Goal: Task Accomplishment & Management: Complete application form

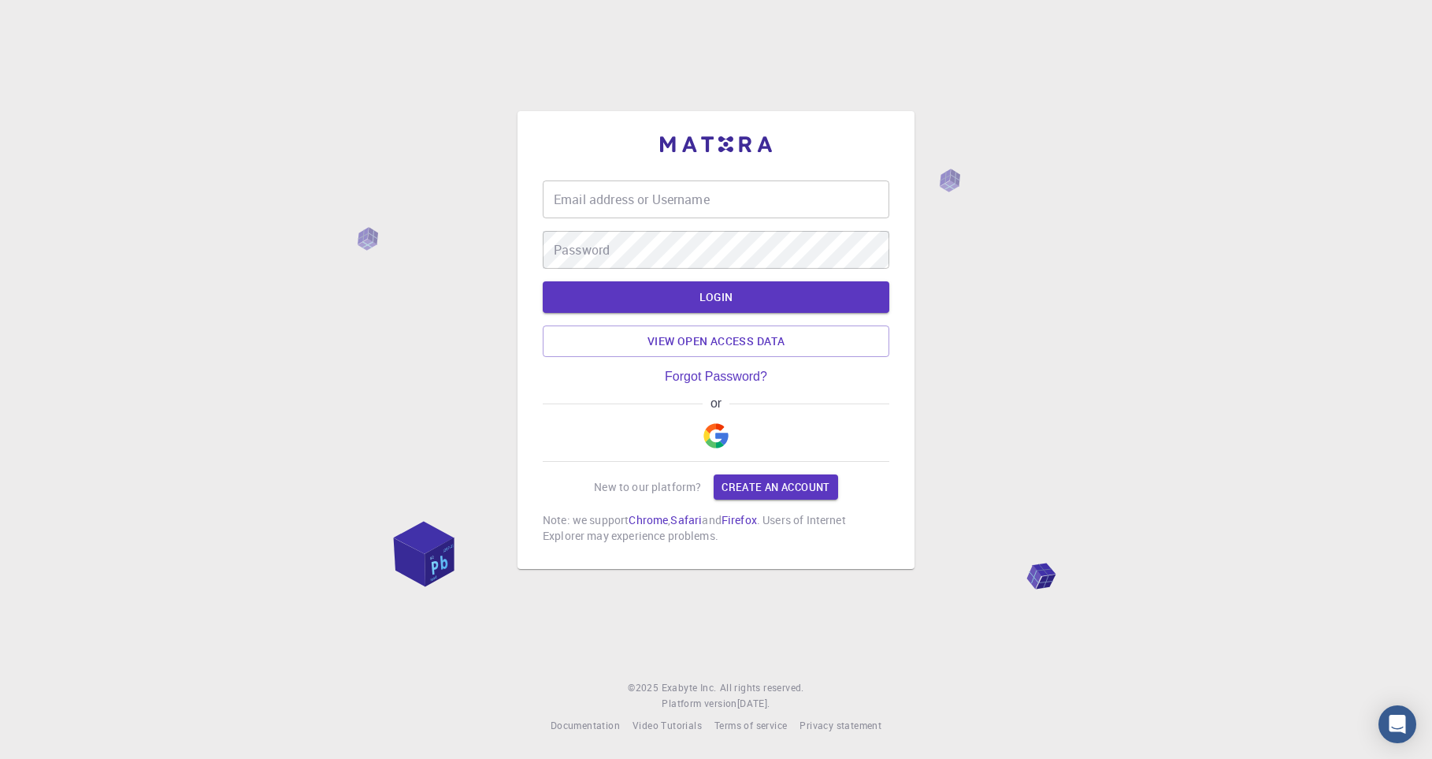
click at [715, 442] on img "button" at bounding box center [715, 435] width 25 height 25
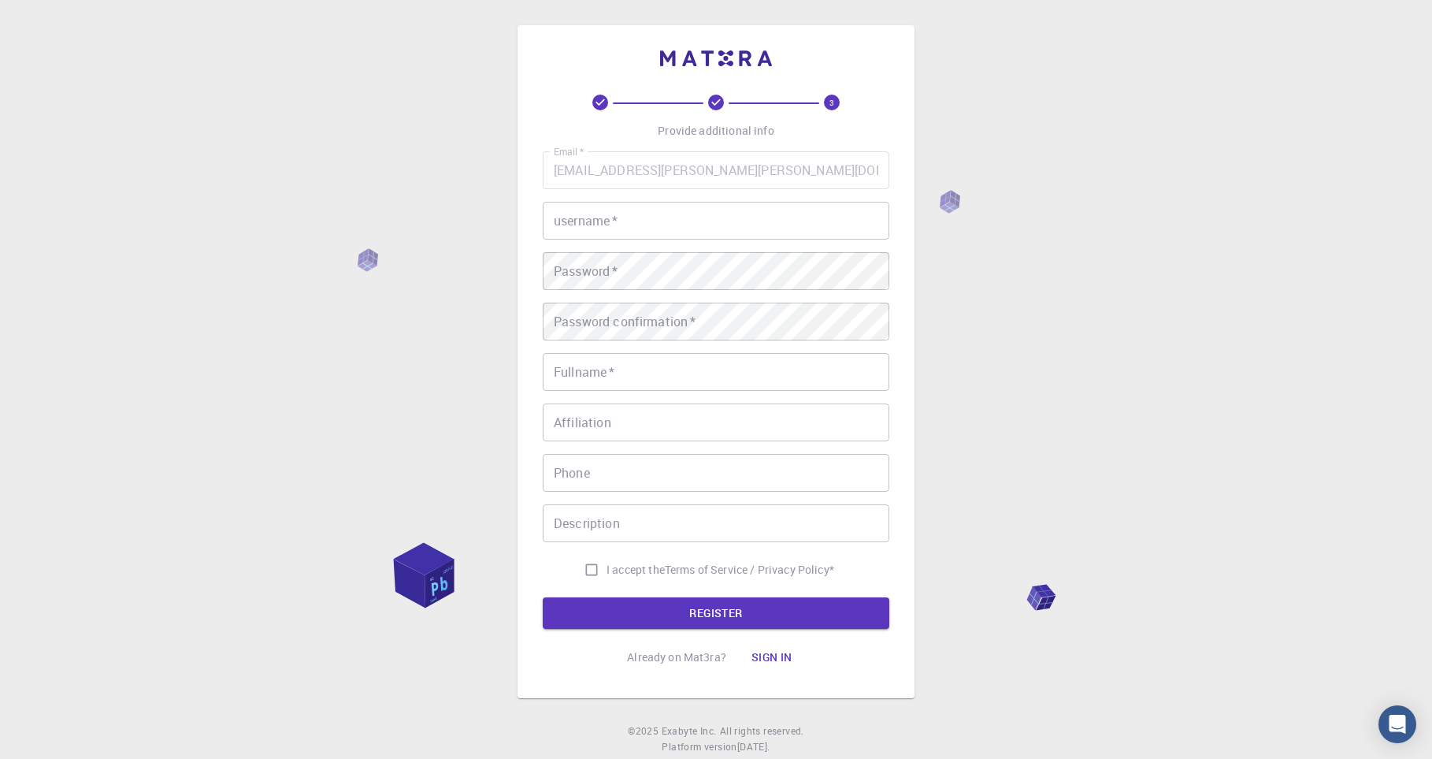
click at [703, 234] on input "username   *" at bounding box center [716, 221] width 347 height 38
click at [1133, 228] on div "3 Provide additional info Email   * [EMAIL_ADDRESS][PERSON_NAME][PERSON_NAME][D…" at bounding box center [716, 401] width 1432 height 802
click at [649, 215] on input "username   *" at bounding box center [716, 221] width 347 height 38
type input "fatokhoma"
click at [1062, 288] on div "3 Provide additional info Email   * [EMAIL_ADDRESS][PERSON_NAME][PERSON_NAME][D…" at bounding box center [716, 401] width 1432 height 802
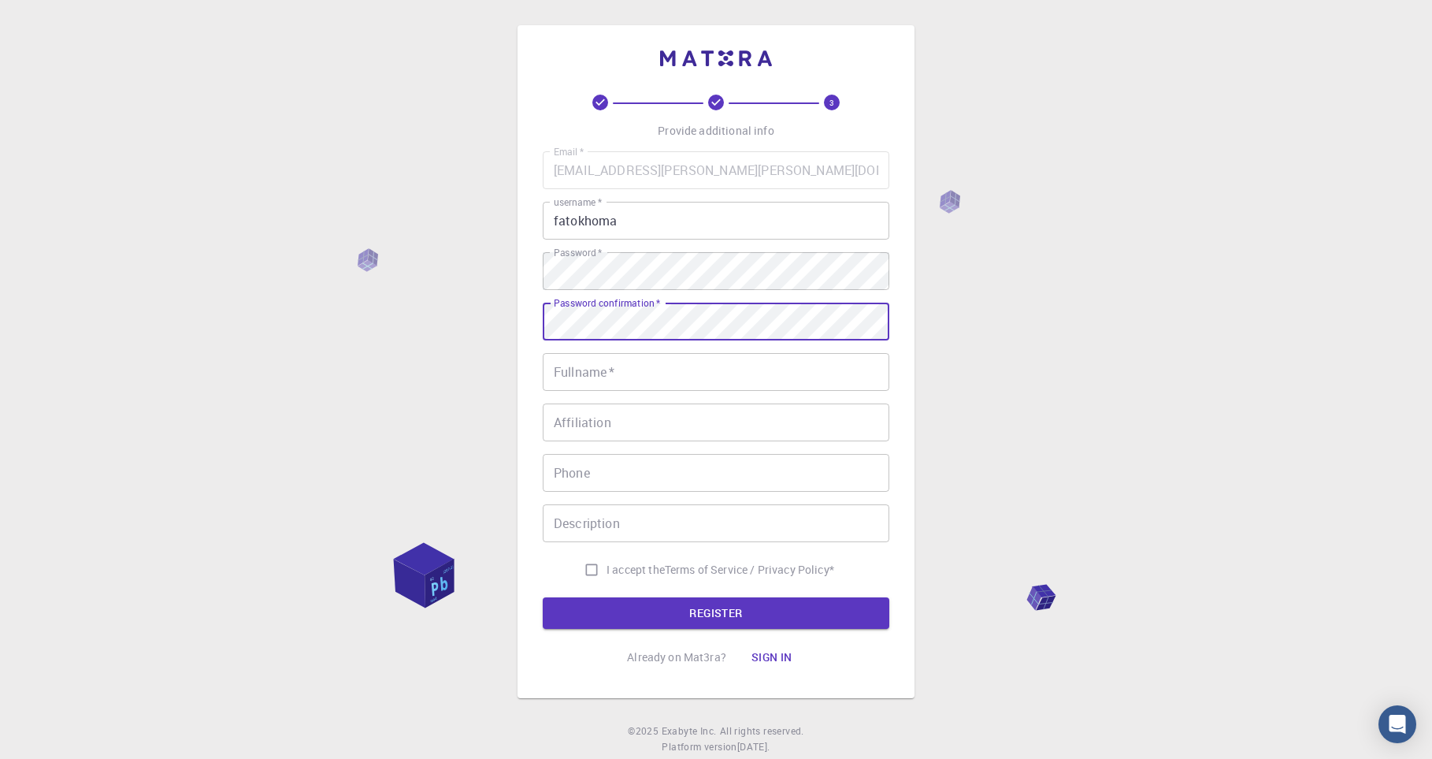
click at [788, 379] on input "Fullname   *" at bounding box center [716, 372] width 347 height 38
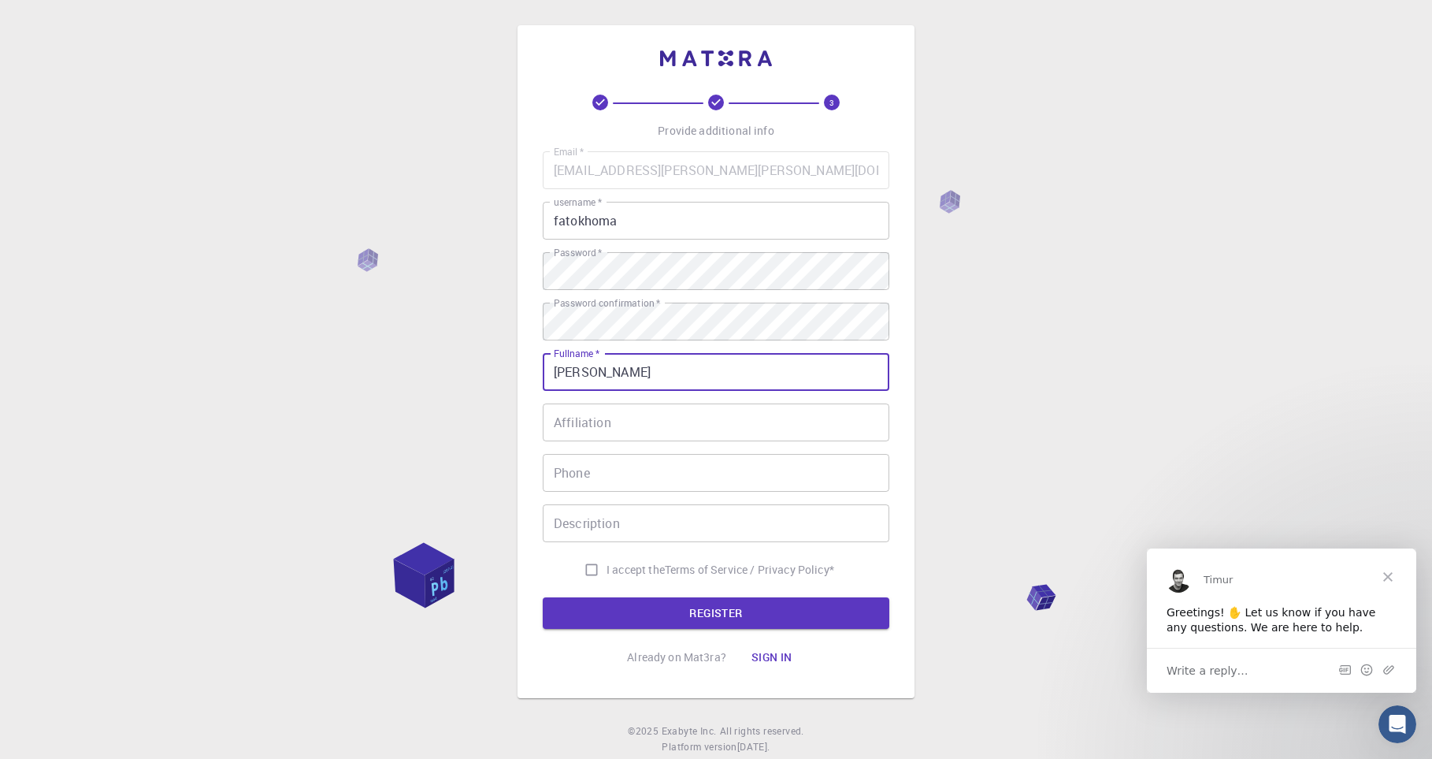
type input "[PERSON_NAME]"
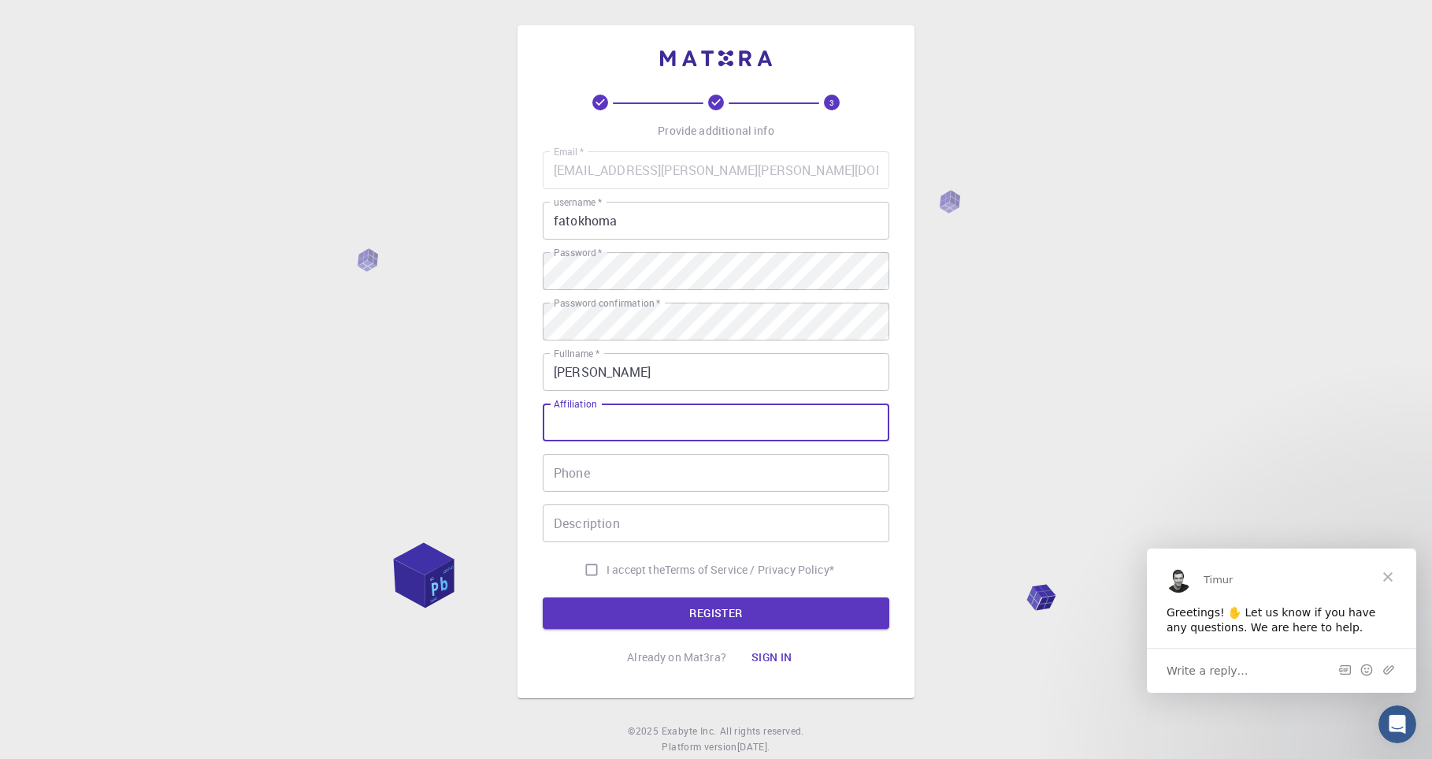
click at [840, 421] on input "Affiliation" at bounding box center [716, 422] width 347 height 38
click at [586, 576] on input "I accept the Terms of Service / Privacy Policy *" at bounding box center [592, 570] width 30 height 30
checkbox input "true"
click at [783, 622] on button "REGISTER" at bounding box center [716, 613] width 347 height 32
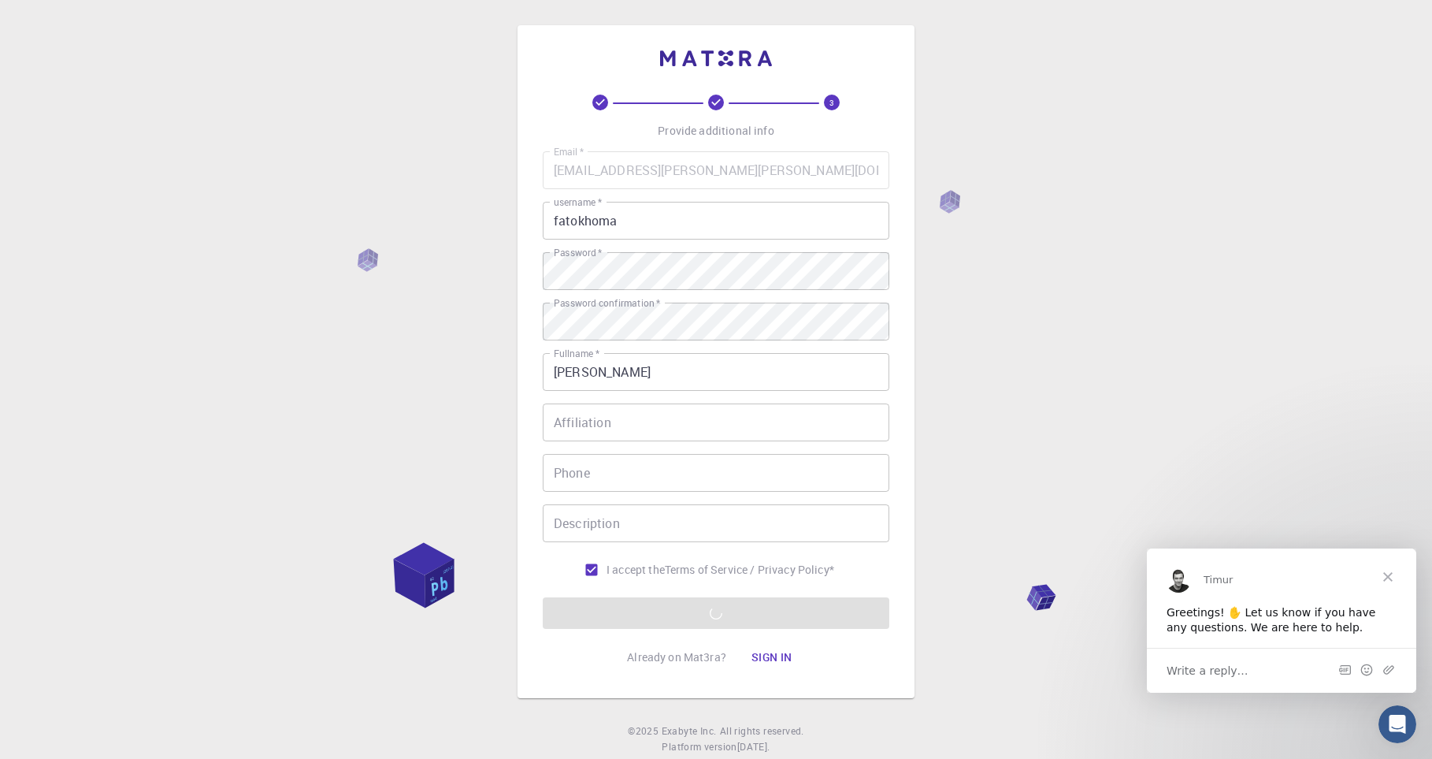
click at [785, 660] on button "Sign in" at bounding box center [772, 657] width 66 height 32
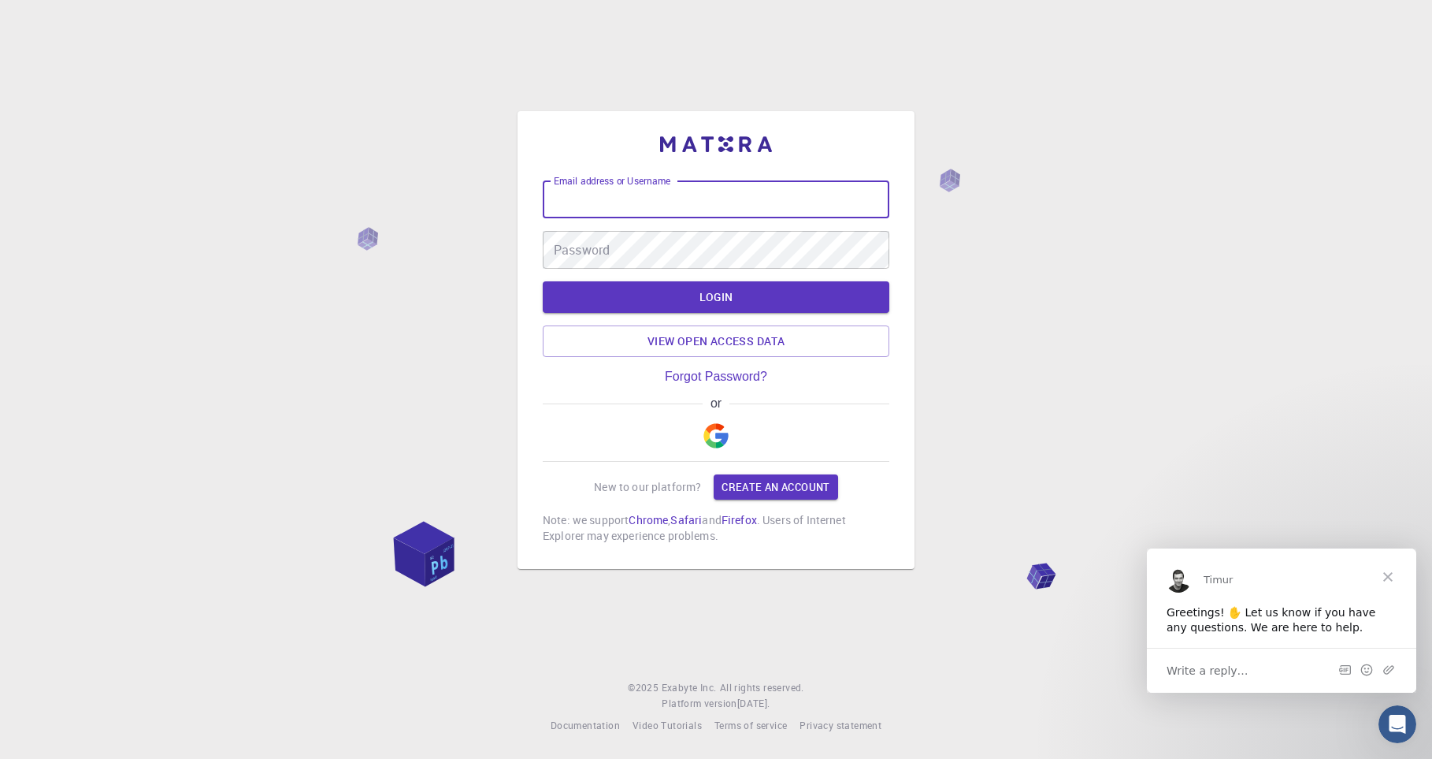
click at [692, 218] on input "Email address or Username" at bounding box center [716, 199] width 347 height 38
click at [722, 442] on img "button" at bounding box center [715, 435] width 25 height 25
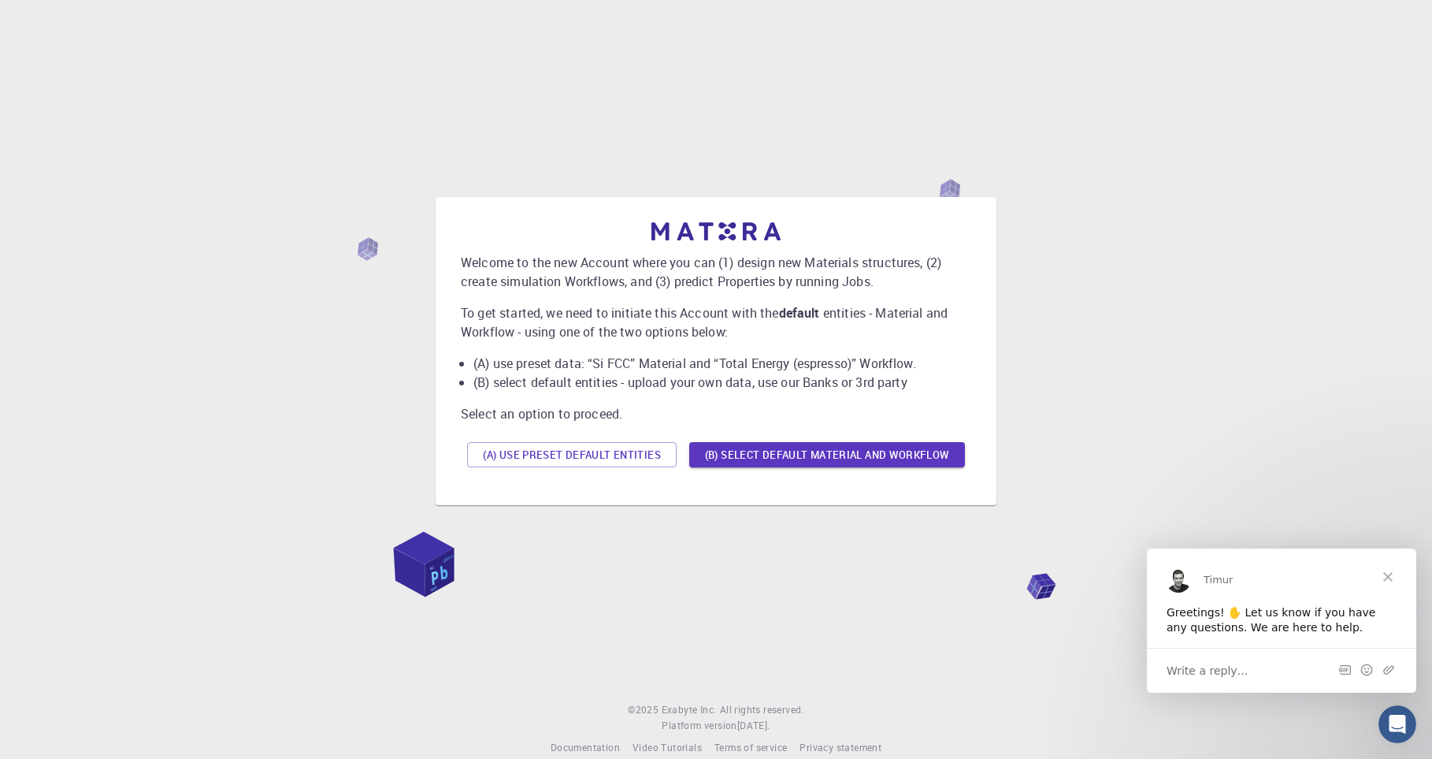
click at [1391, 579] on span "Close" at bounding box center [1388, 576] width 57 height 57
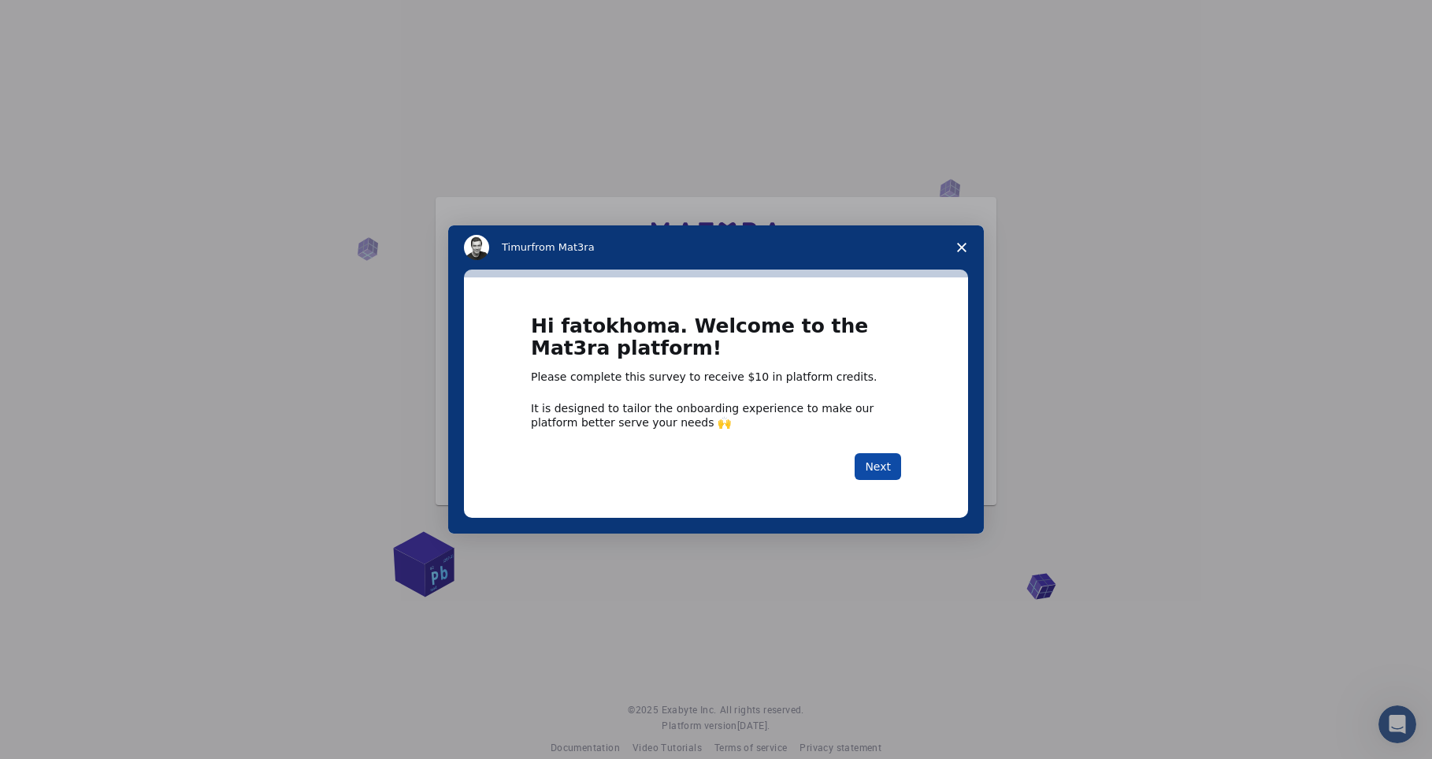
click at [888, 470] on button "Next" at bounding box center [878, 466] width 46 height 27
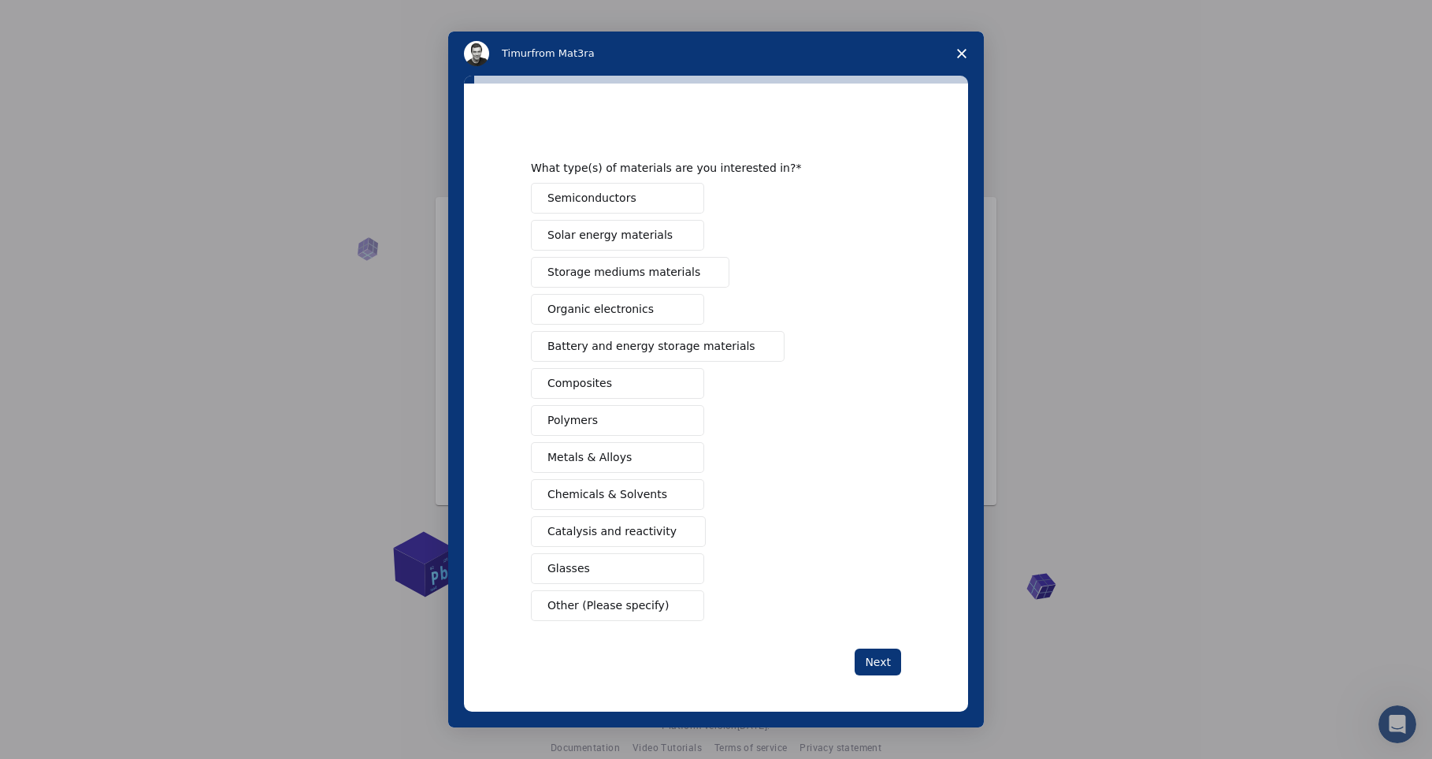
click at [657, 496] on button "Chemicals & Solvents" at bounding box center [617, 494] width 173 height 31
click at [610, 306] on span "Organic electronics" at bounding box center [601, 309] width 106 height 17
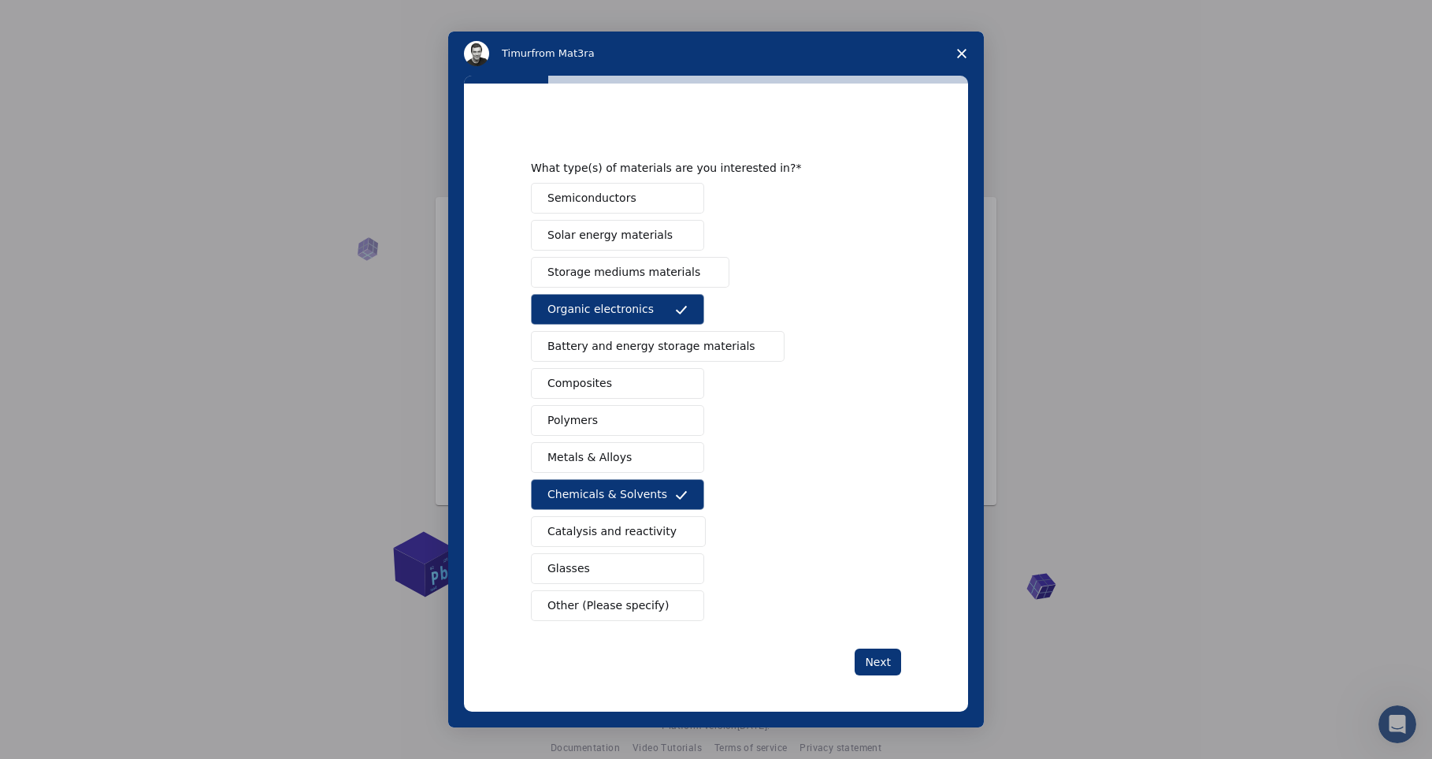
click at [667, 604] on button "Other (Please specify)" at bounding box center [617, 605] width 173 height 31
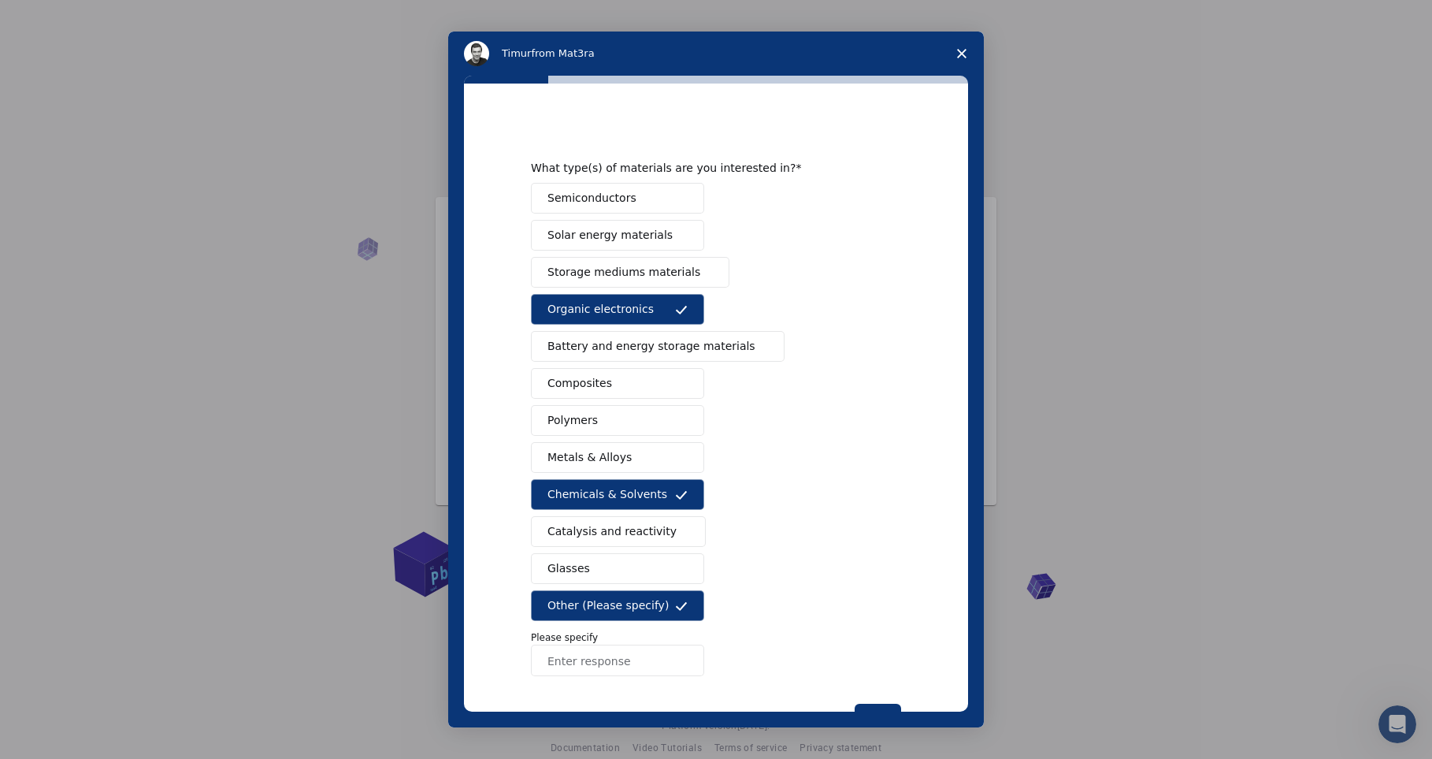
click at [641, 388] on button "Composites" at bounding box center [617, 383] width 173 height 31
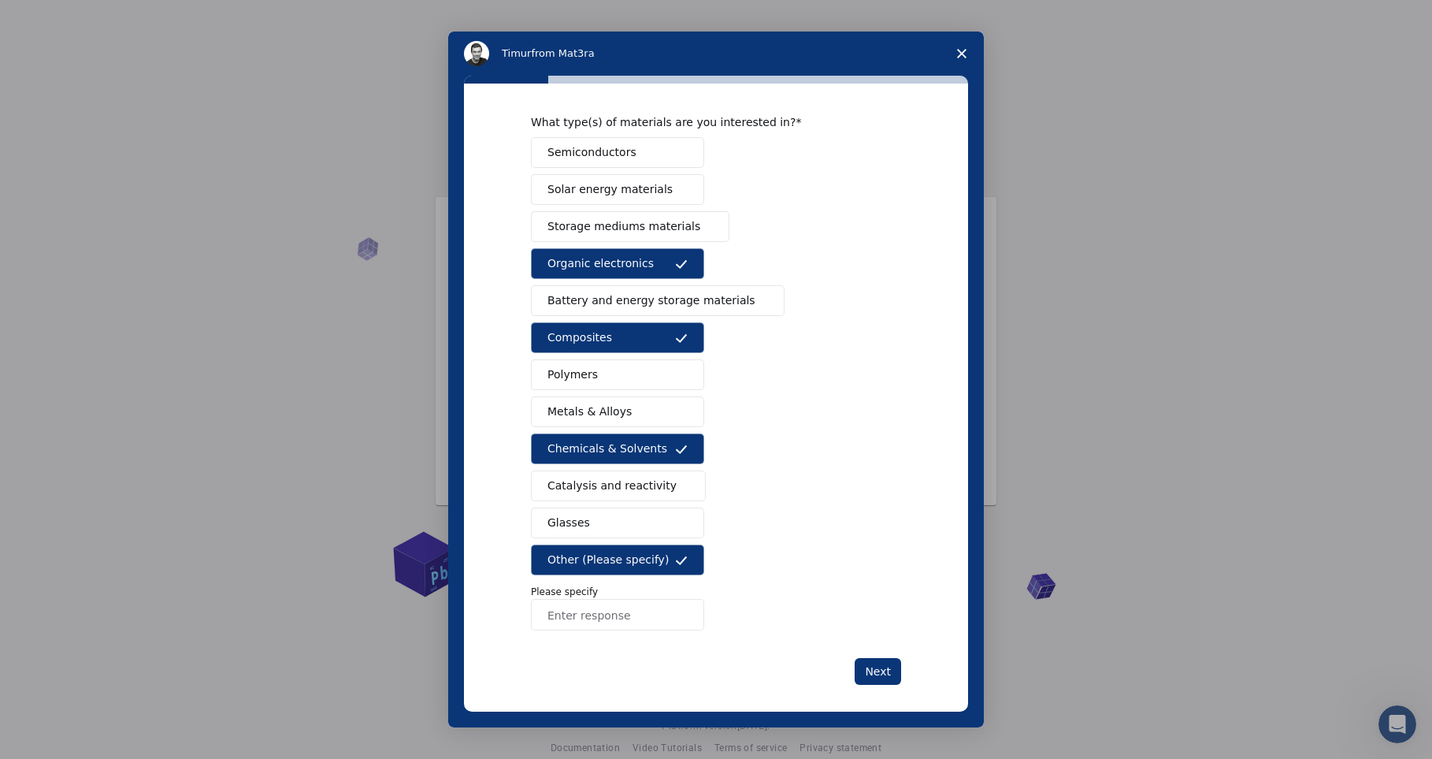
scroll to position [57, 0]
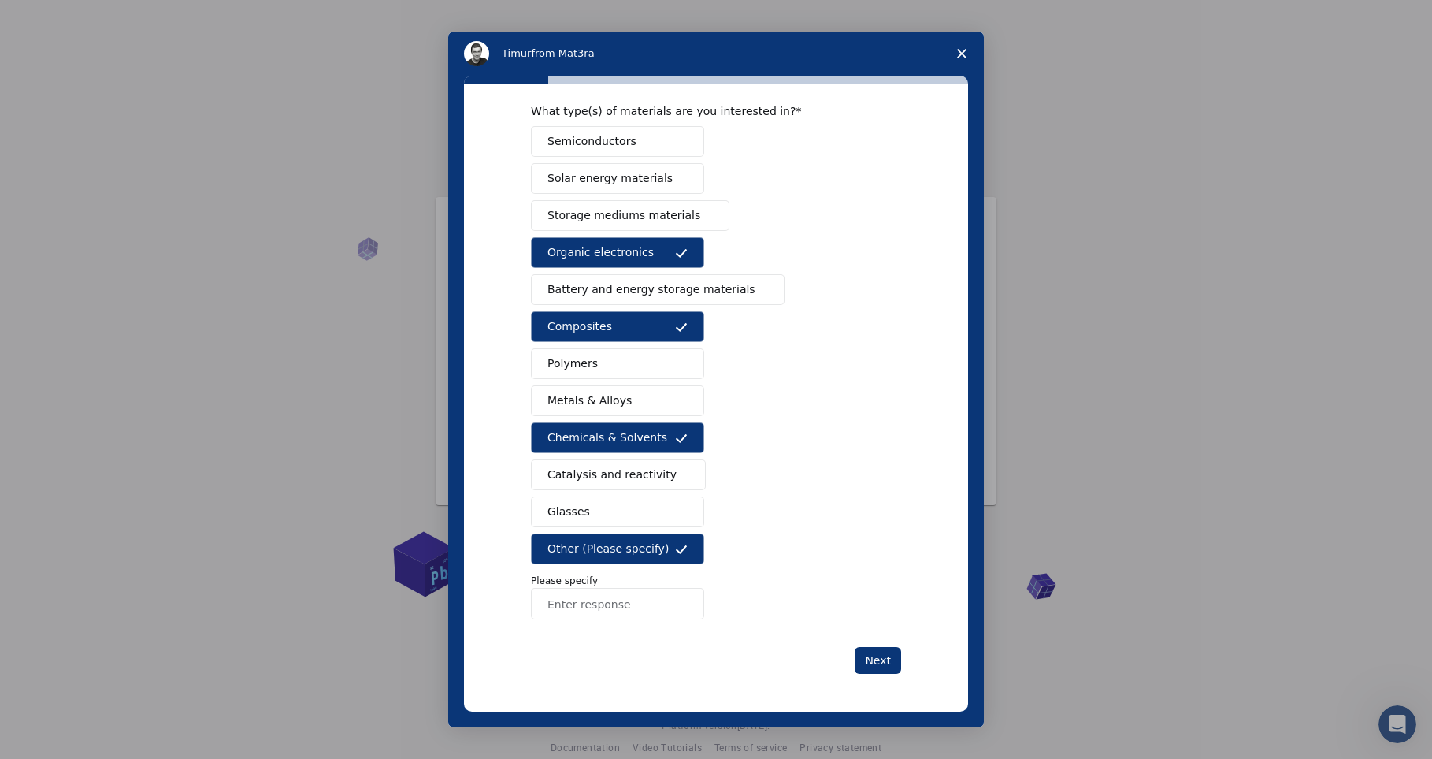
click at [643, 610] on input "Enter response" at bounding box center [617, 604] width 173 height 32
type input "adsorption onto carbon"
click at [878, 657] on button "Next" at bounding box center [878, 660] width 46 height 27
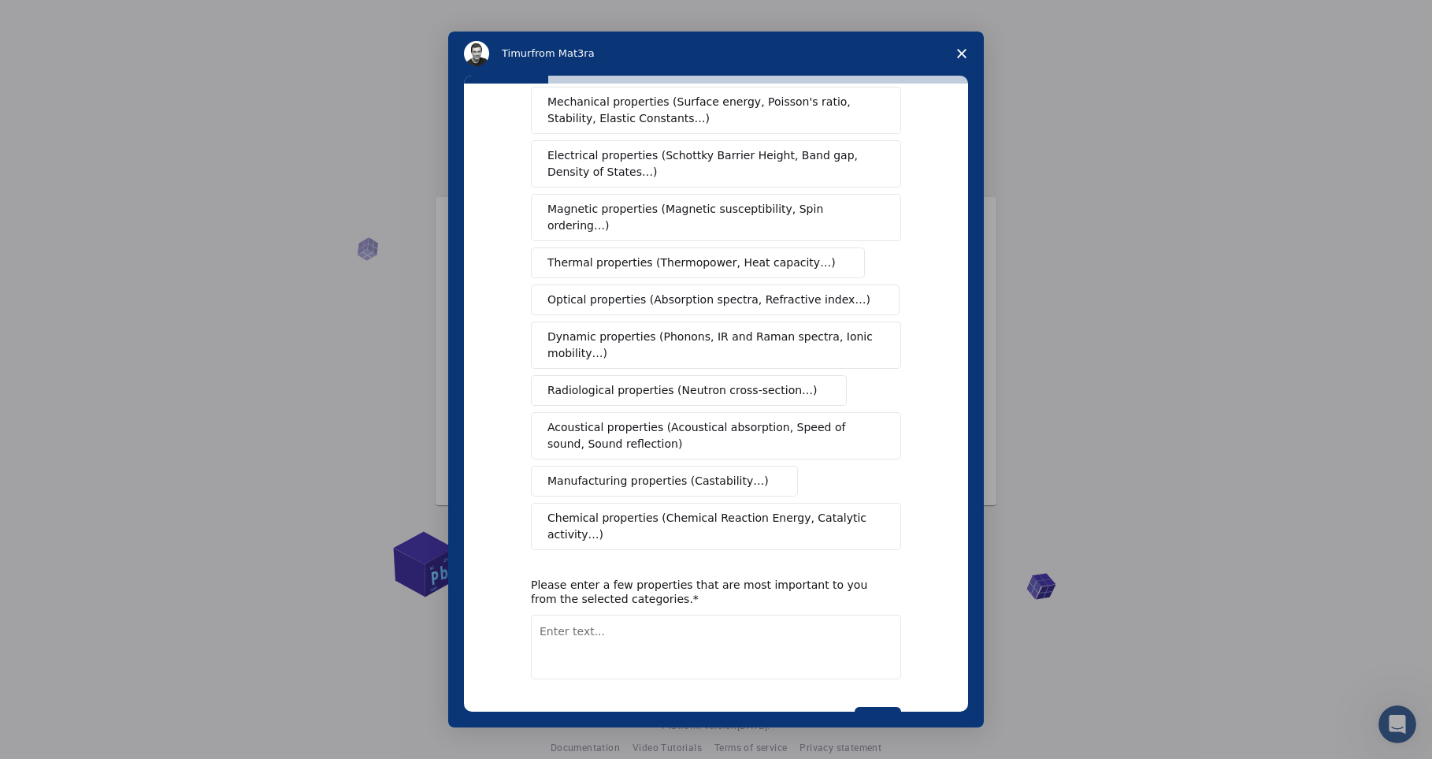
scroll to position [0, 0]
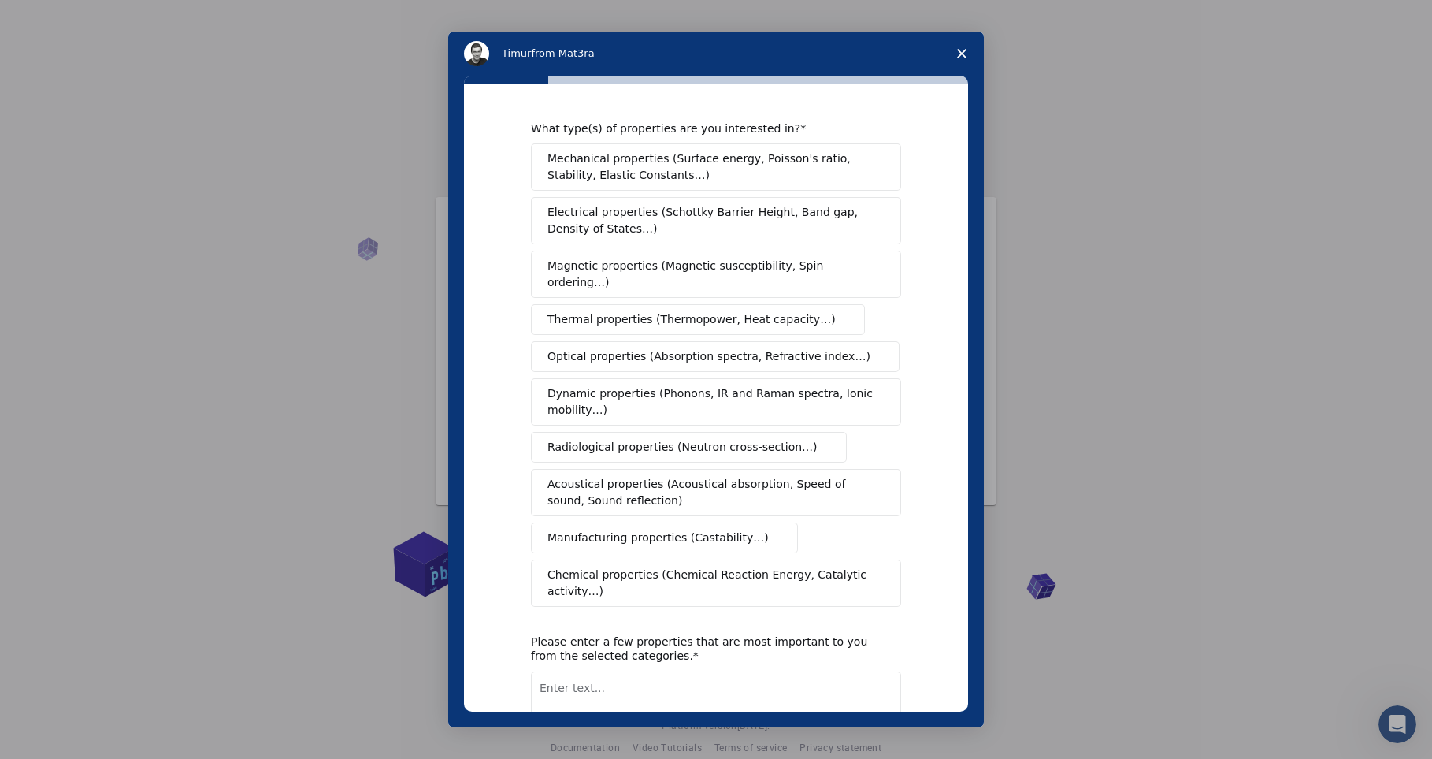
click at [836, 314] on span "Intercom messenger" at bounding box center [842, 320] width 13 height 13
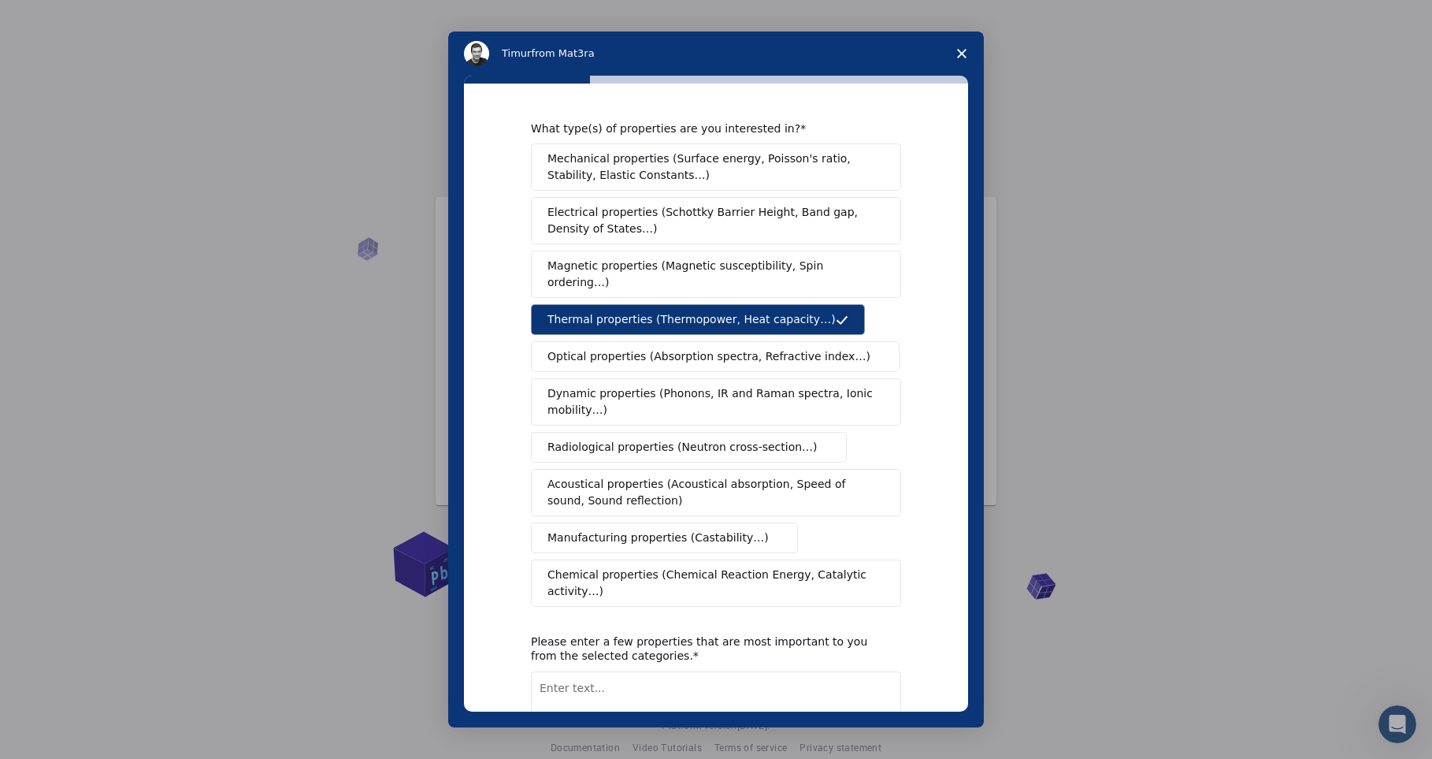
click at [728, 385] on span "Dynamic properties (Phonons, IR and Raman spectra, Ionic mobility…)" at bounding box center [711, 401] width 327 height 33
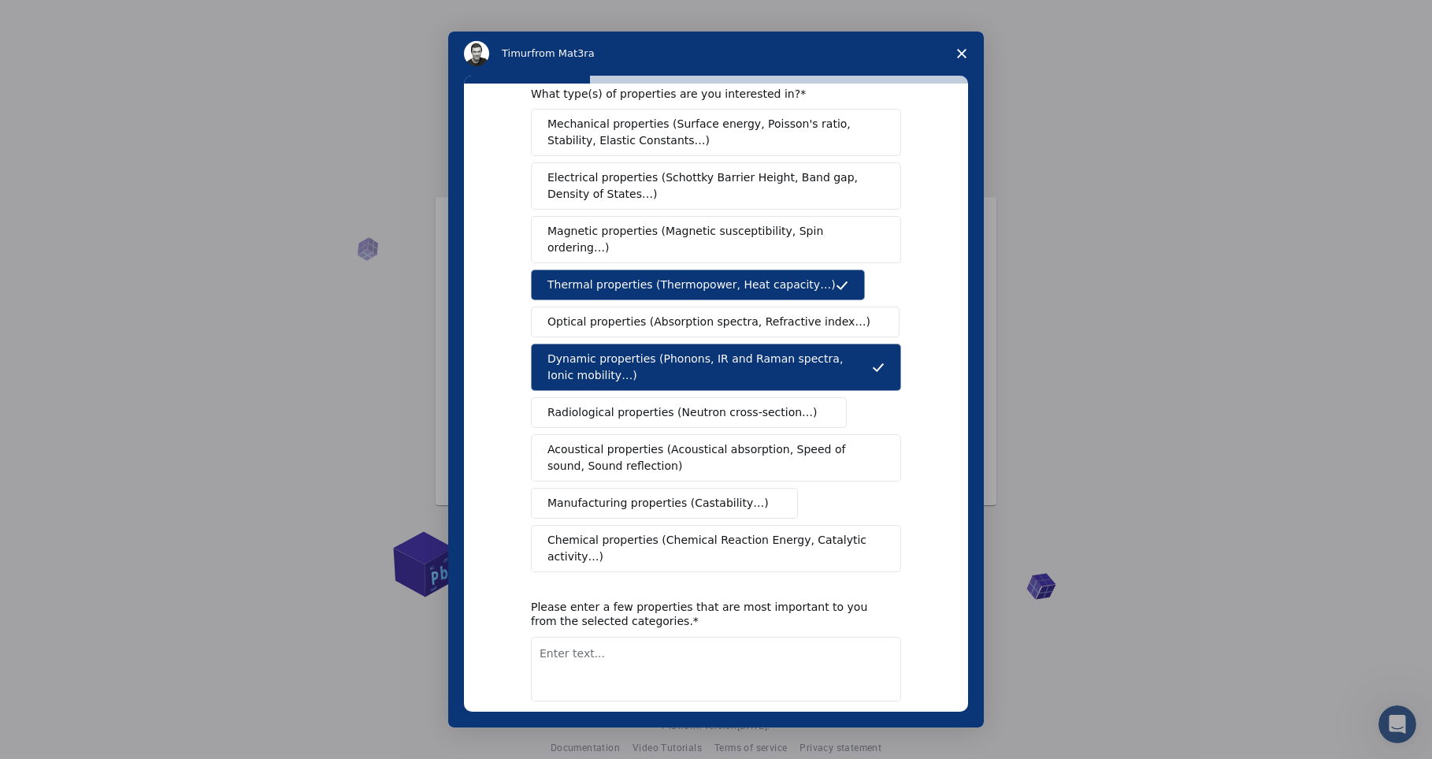
scroll to position [100, 0]
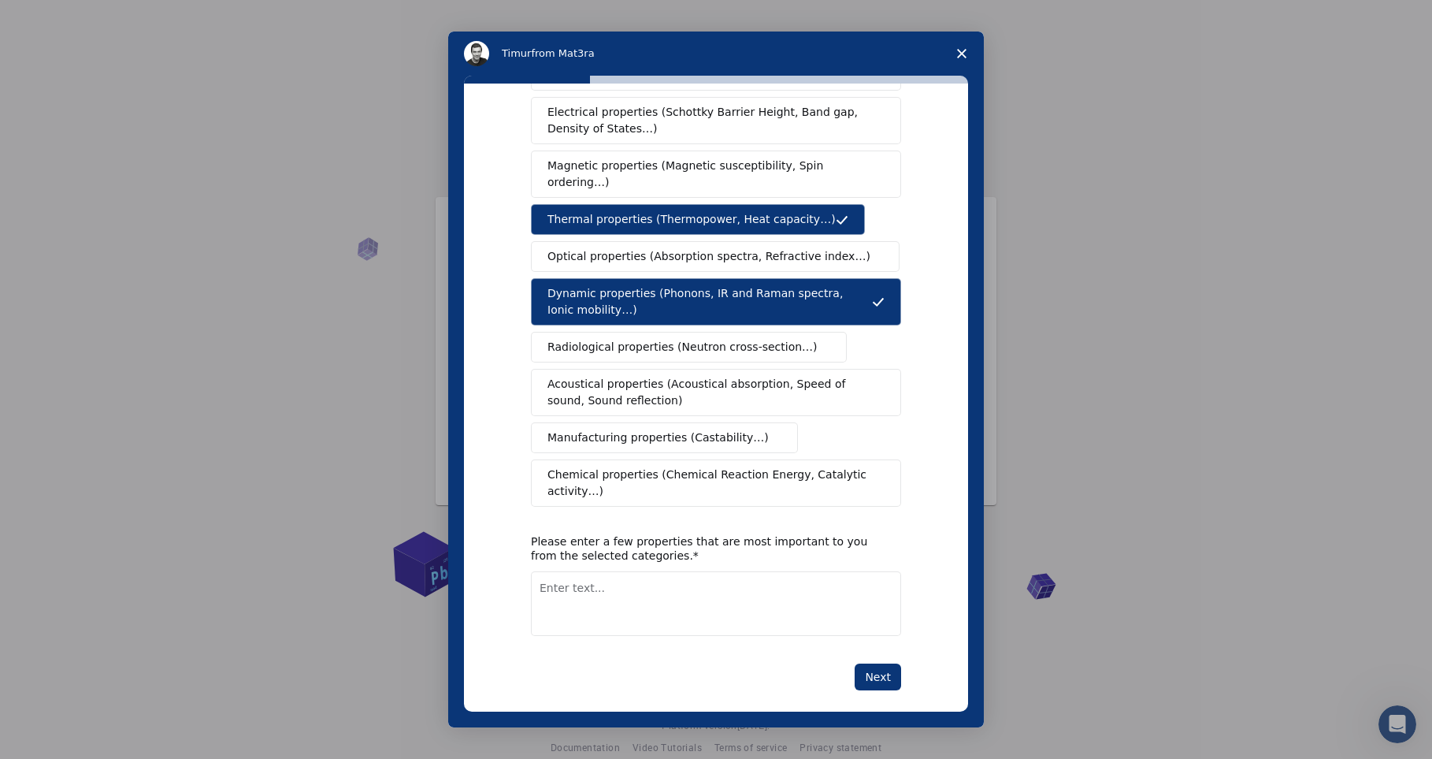
click at [672, 480] on span "Chemical properties (Chemical Reaction Energy, Catalytic activity…)" at bounding box center [711, 482] width 326 height 33
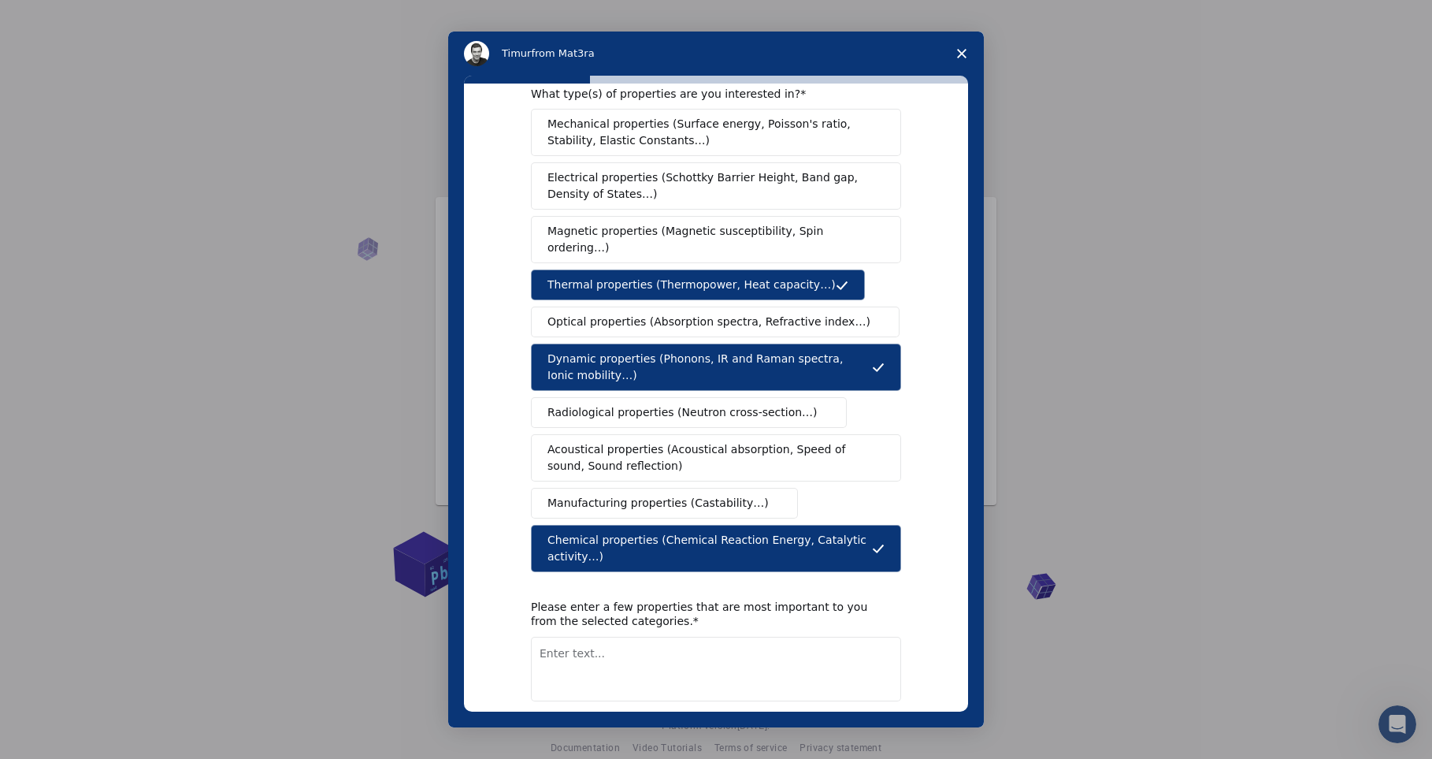
scroll to position [0, 0]
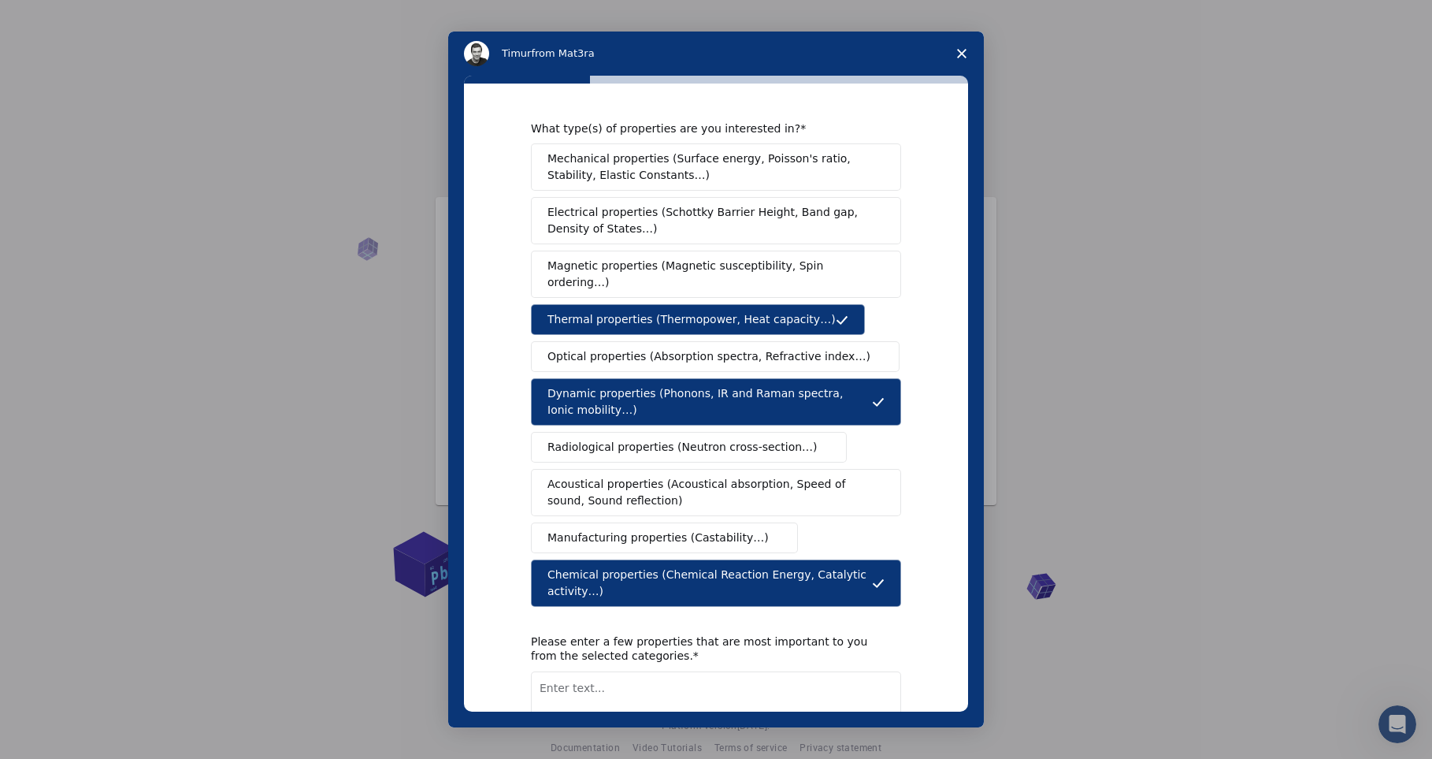
click at [686, 225] on span "Electrical properties (Schottky Barrier Height, Band gap, Density of States…)" at bounding box center [712, 220] width 328 height 33
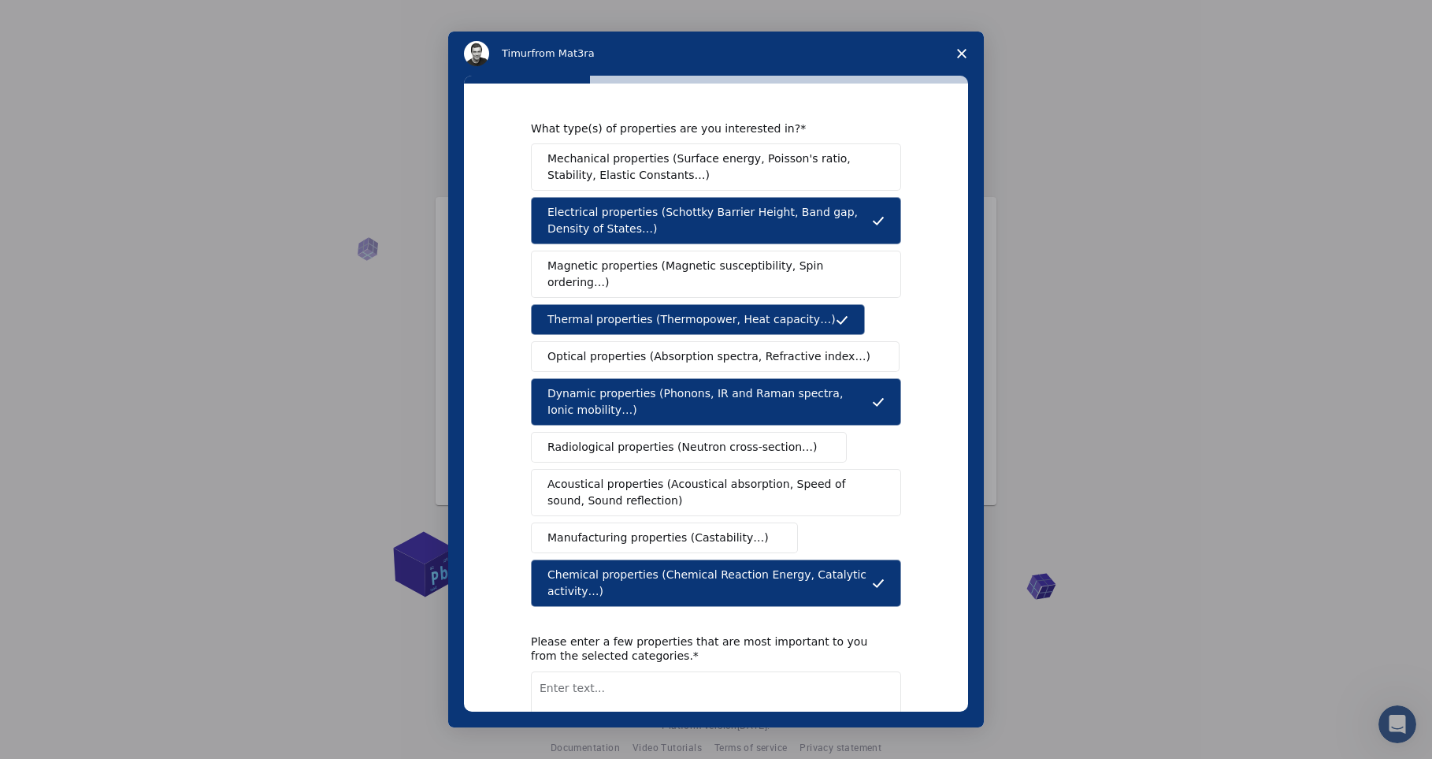
click at [732, 164] on span "Mechanical properties (Surface energy, Poisson's ratio, Stability, Elastic Cons…" at bounding box center [712, 166] width 329 height 33
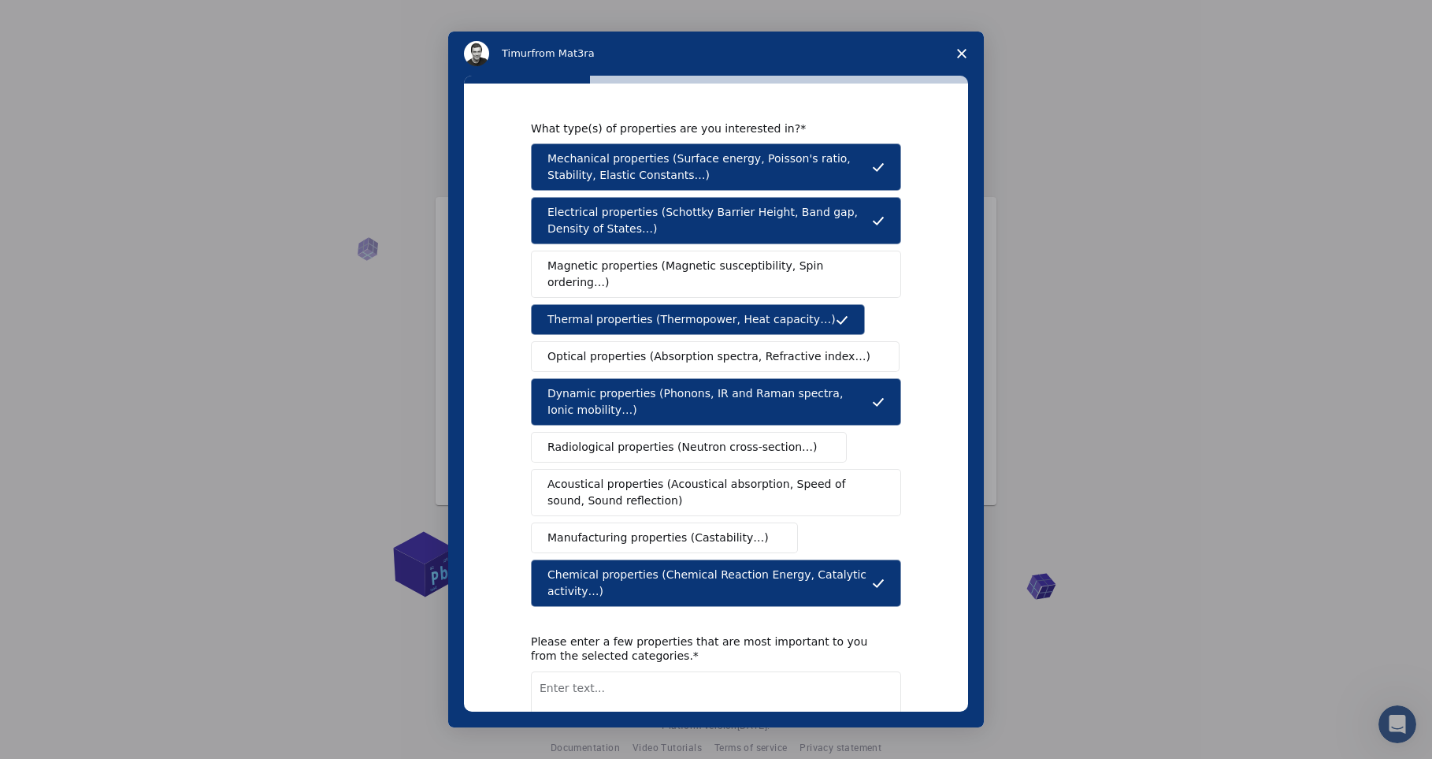
click at [729, 348] on span "Optical properties (Absorption spectra, Refractive index…)" at bounding box center [709, 356] width 323 height 17
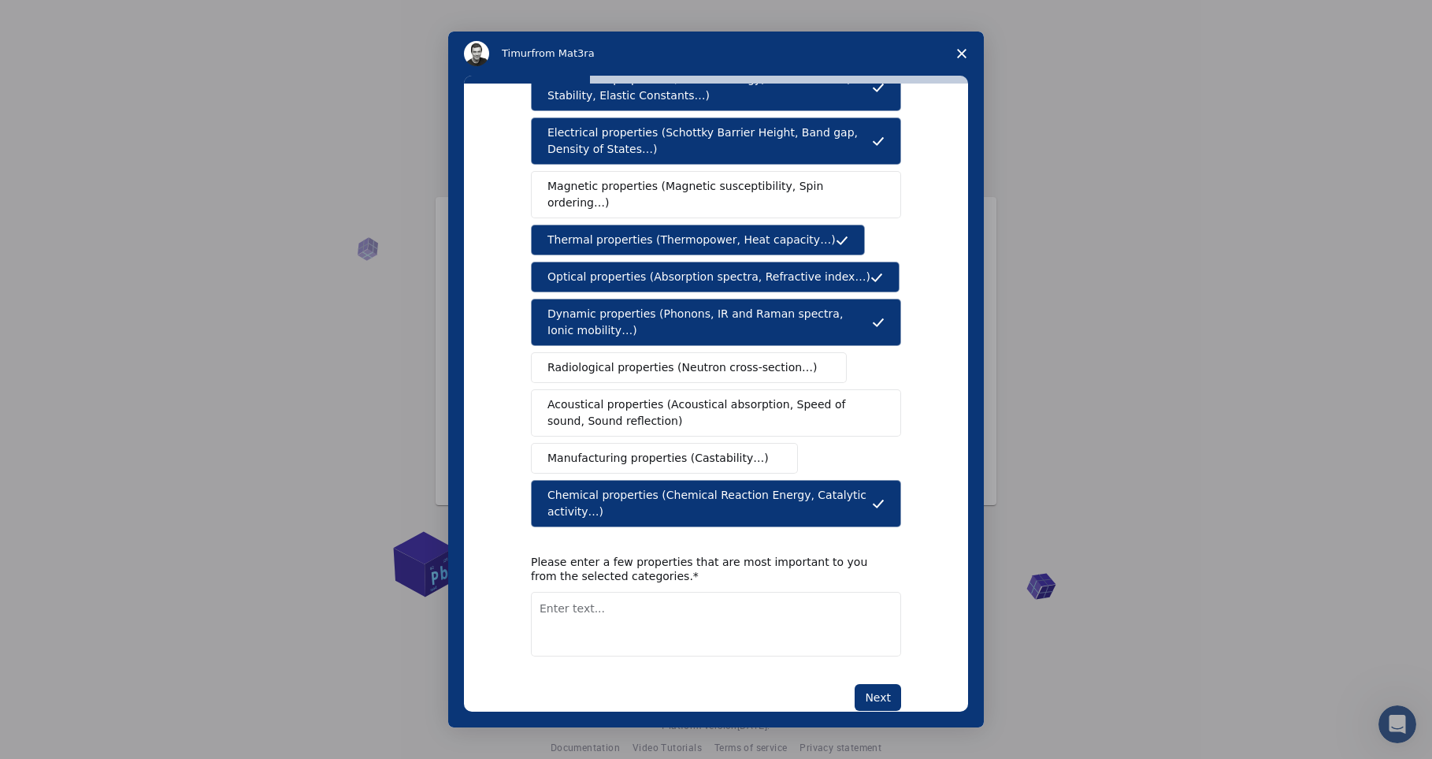
scroll to position [100, 0]
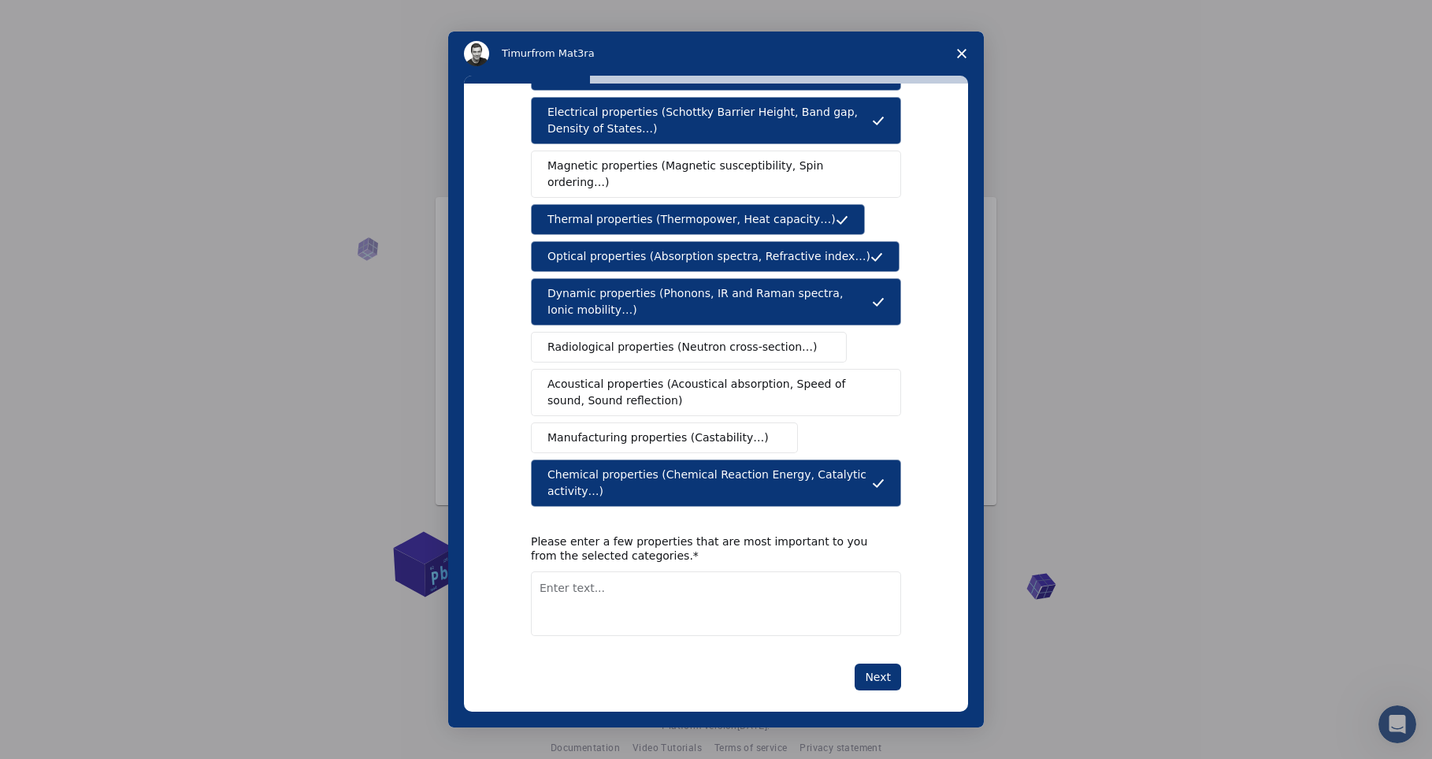
click at [882, 663] on button "Next" at bounding box center [878, 676] width 46 height 27
click at [631, 600] on textarea "Enter text..." at bounding box center [716, 621] width 370 height 65
click at [633, 576] on textarea "Enter text..." at bounding box center [716, 603] width 370 height 65
type textarea "electronic density"
click at [878, 663] on button "Next" at bounding box center [878, 676] width 46 height 27
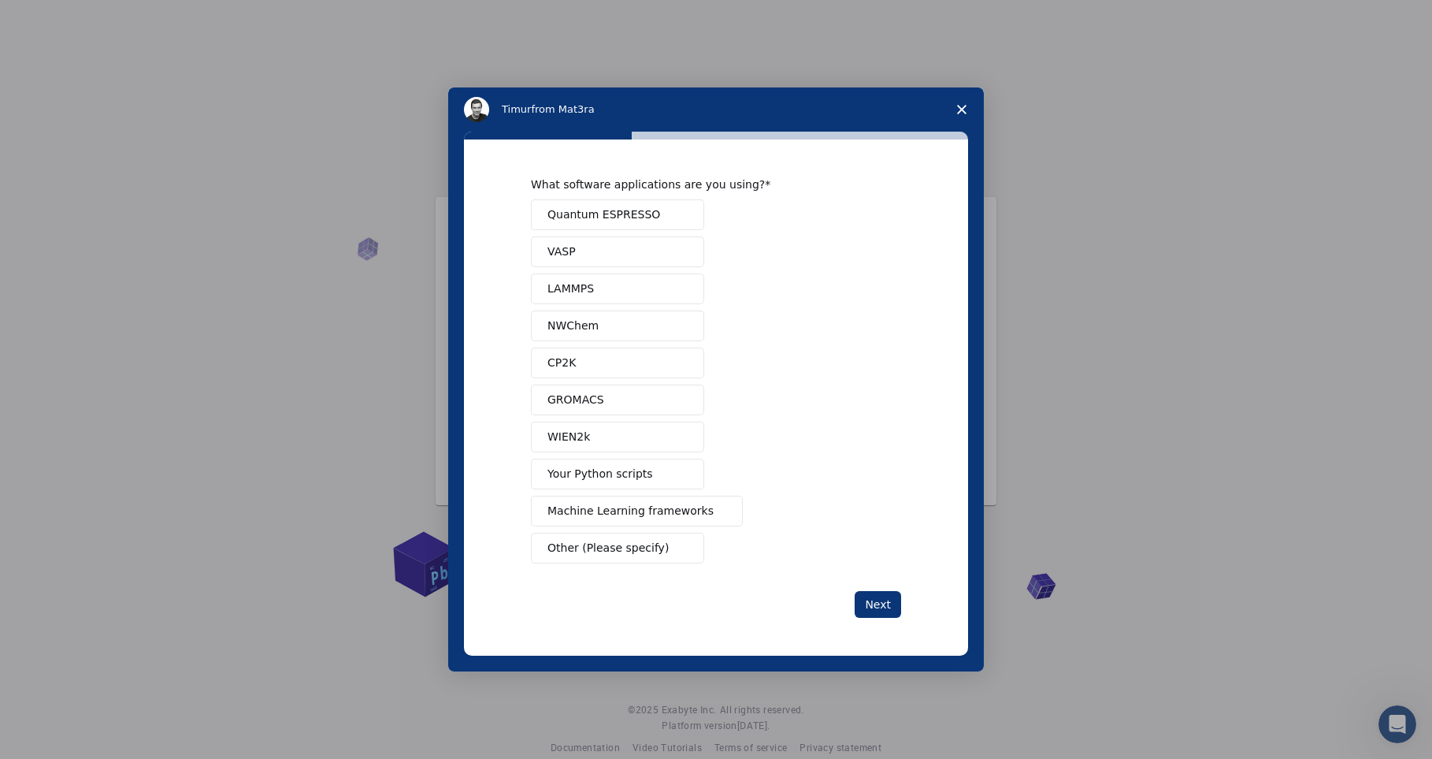
scroll to position [0, 0]
click at [596, 284] on button "LAMMPS" at bounding box center [617, 288] width 173 height 31
click at [642, 477] on span "Your Python scripts" at bounding box center [601, 474] width 106 height 17
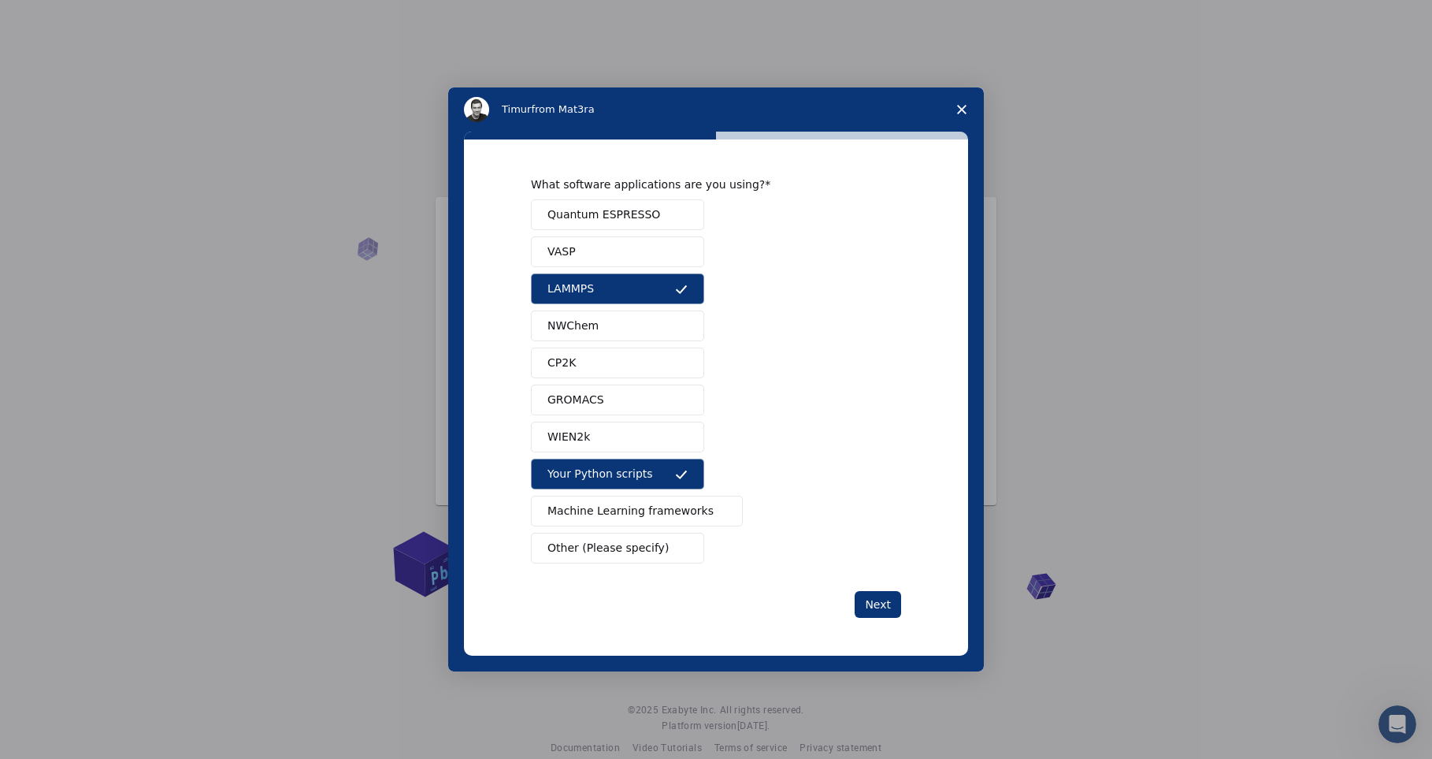
click at [666, 511] on span "Machine Learning frameworks" at bounding box center [631, 511] width 166 height 17
click at [650, 552] on span "Other (Please specify)" at bounding box center [608, 548] width 121 height 17
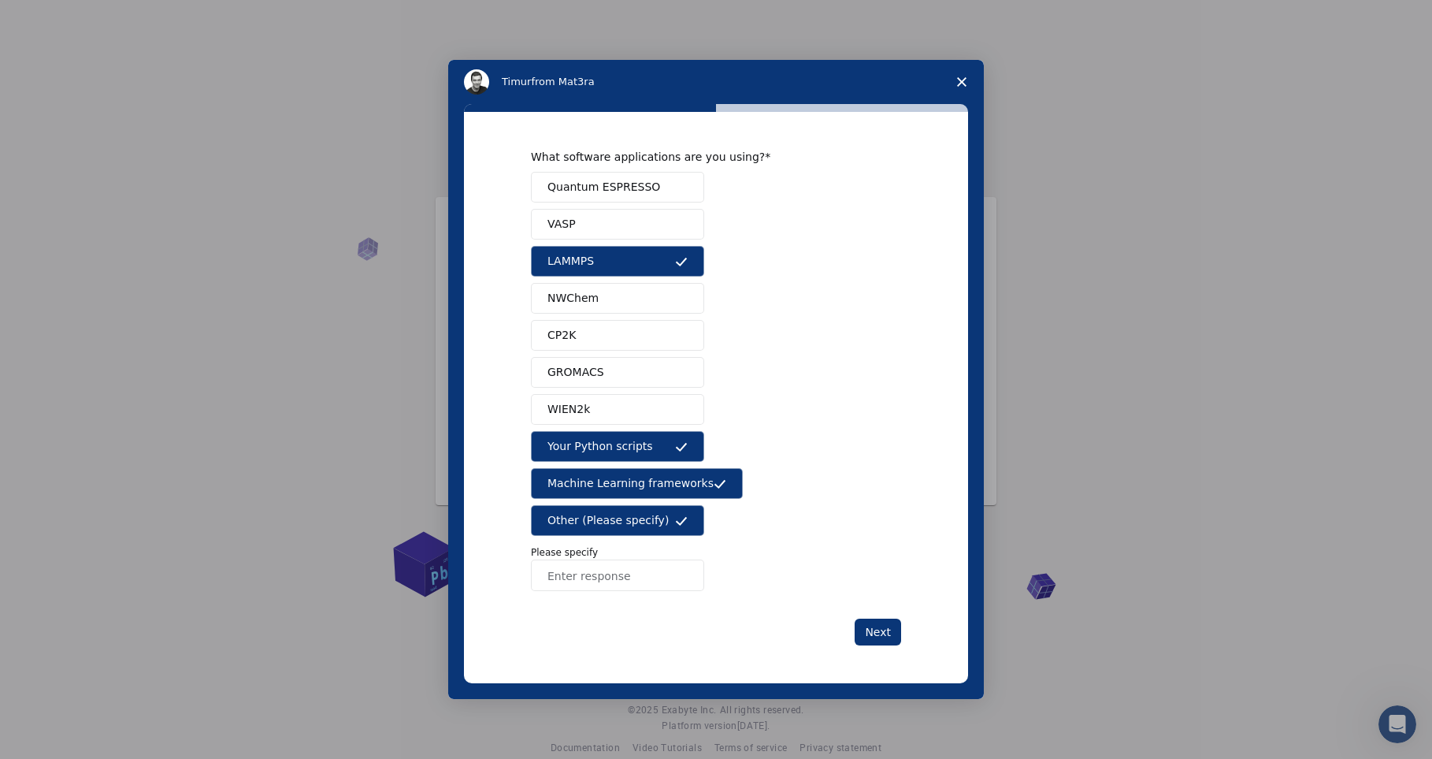
click at [679, 529] on button "Other (Please specify)" at bounding box center [617, 520] width 173 height 31
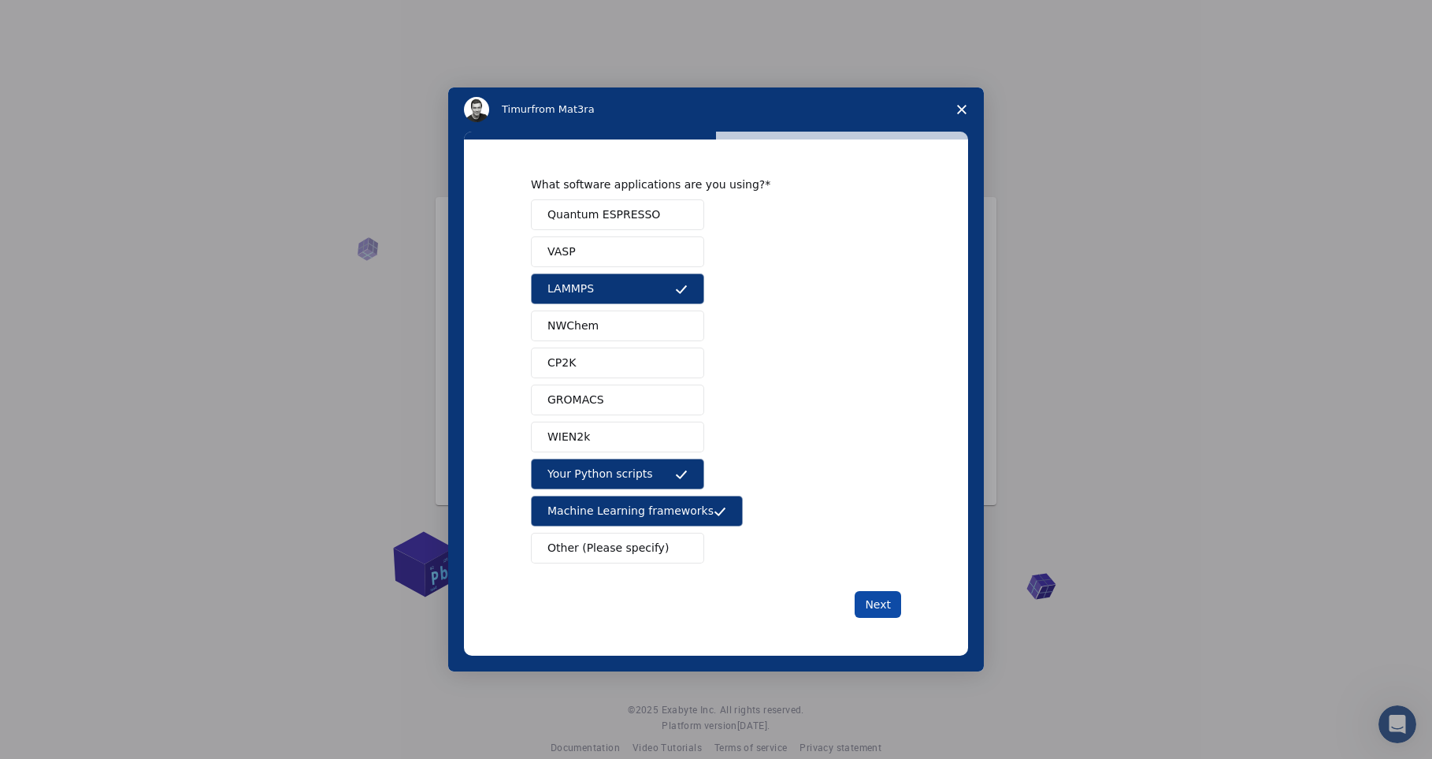
click at [889, 608] on button "Next" at bounding box center [878, 604] width 46 height 27
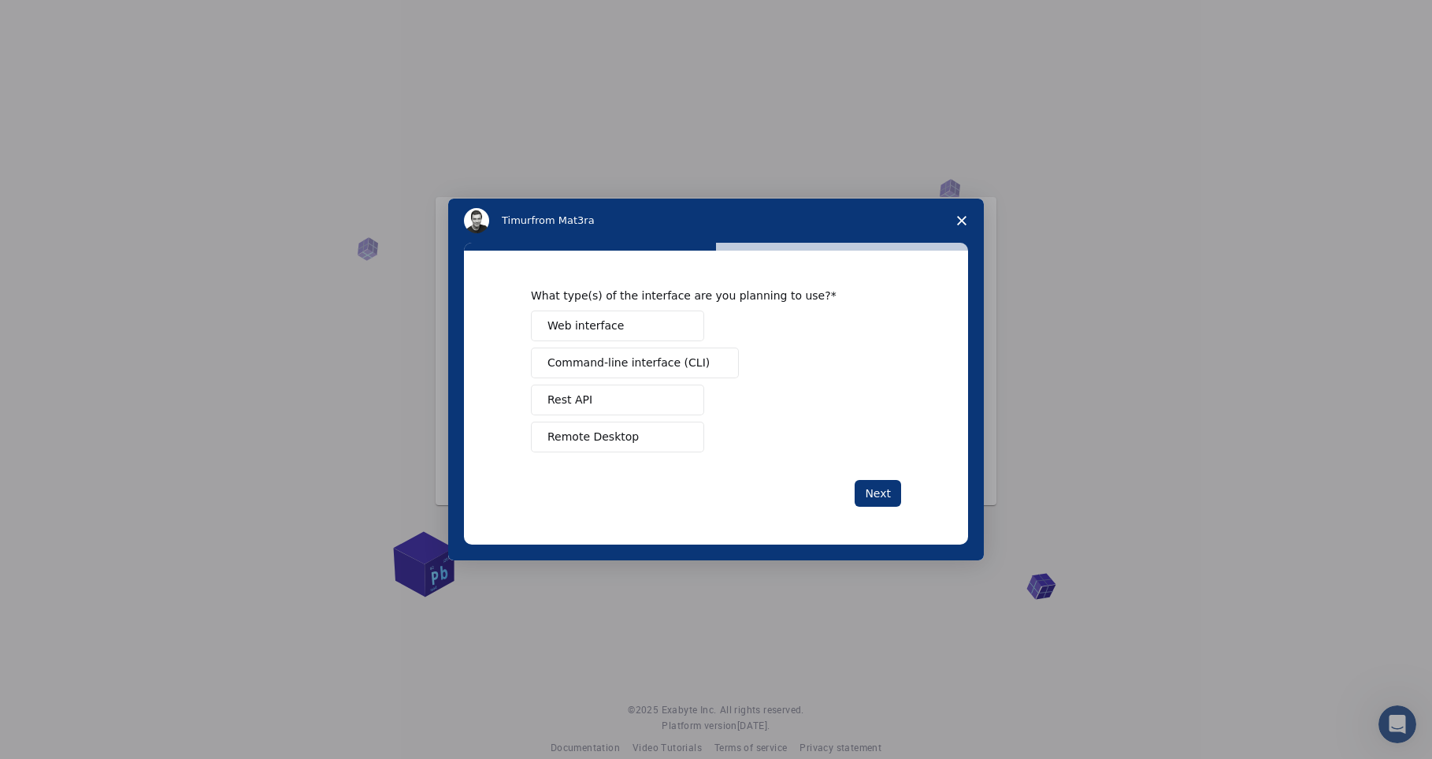
click at [665, 365] on span "Command-line interface (CLI)" at bounding box center [629, 363] width 162 height 17
click at [665, 334] on button "Web interface" at bounding box center [617, 325] width 173 height 31
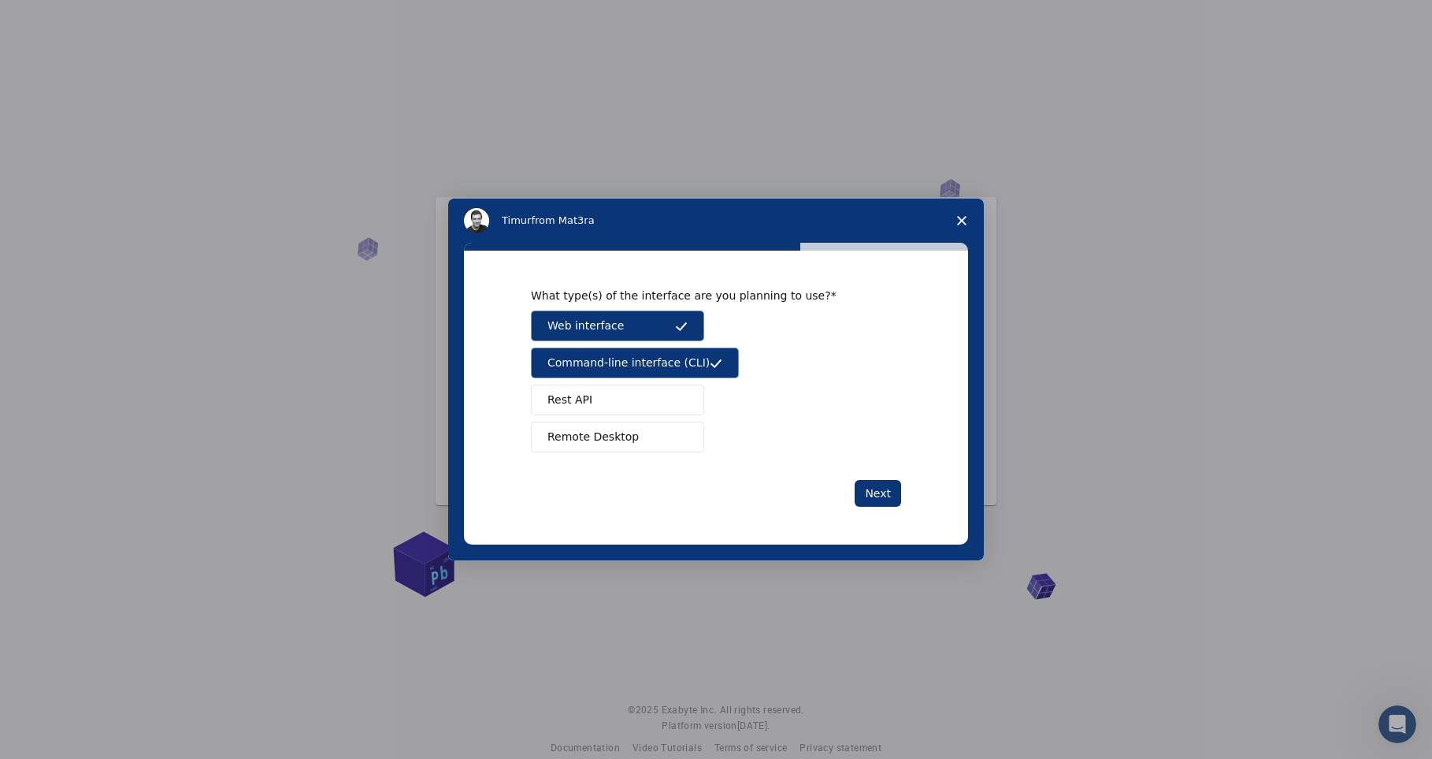
click at [619, 441] on span "Remote Desktop" at bounding box center [593, 437] width 91 height 17
click at [893, 492] on button "Next" at bounding box center [878, 493] width 46 height 27
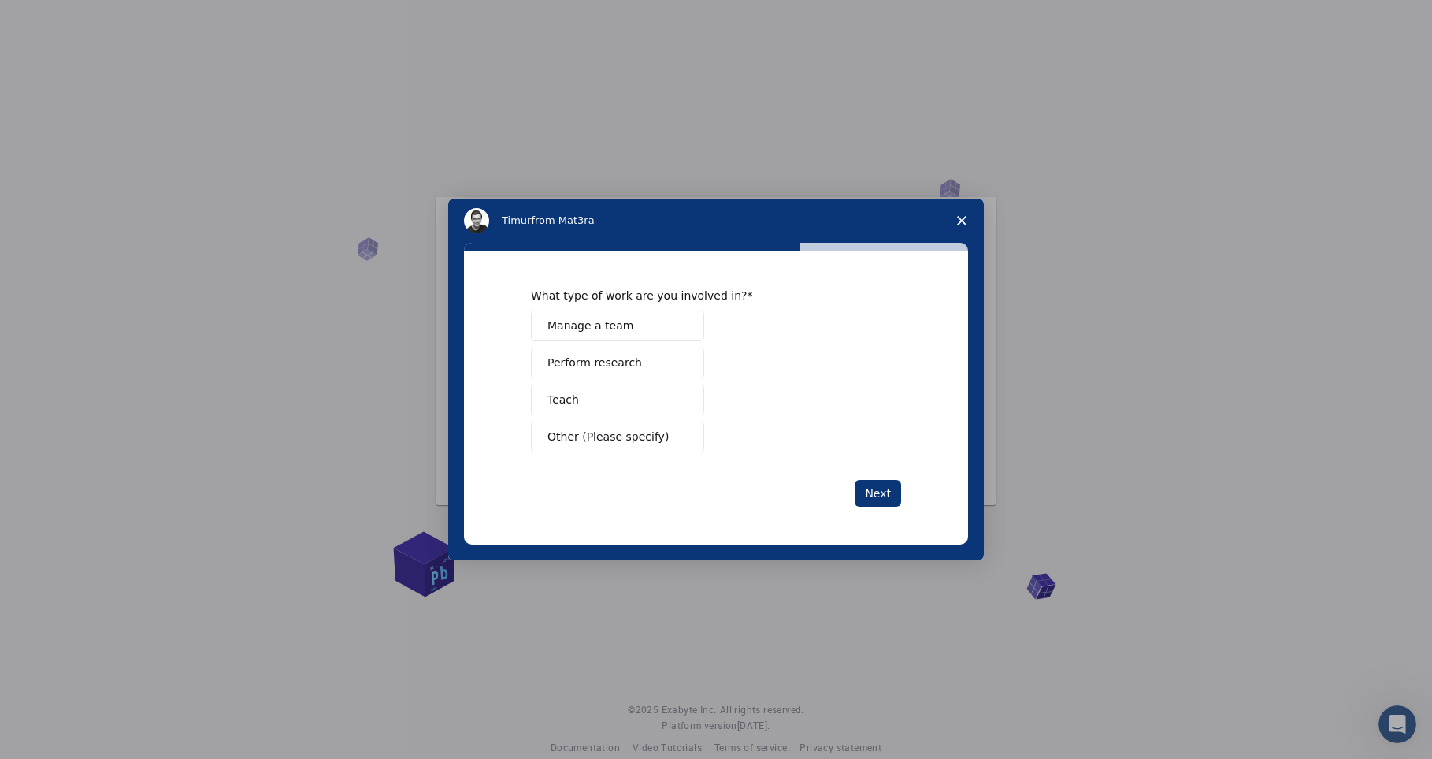
click at [893, 492] on button "Next" at bounding box center [878, 493] width 46 height 27
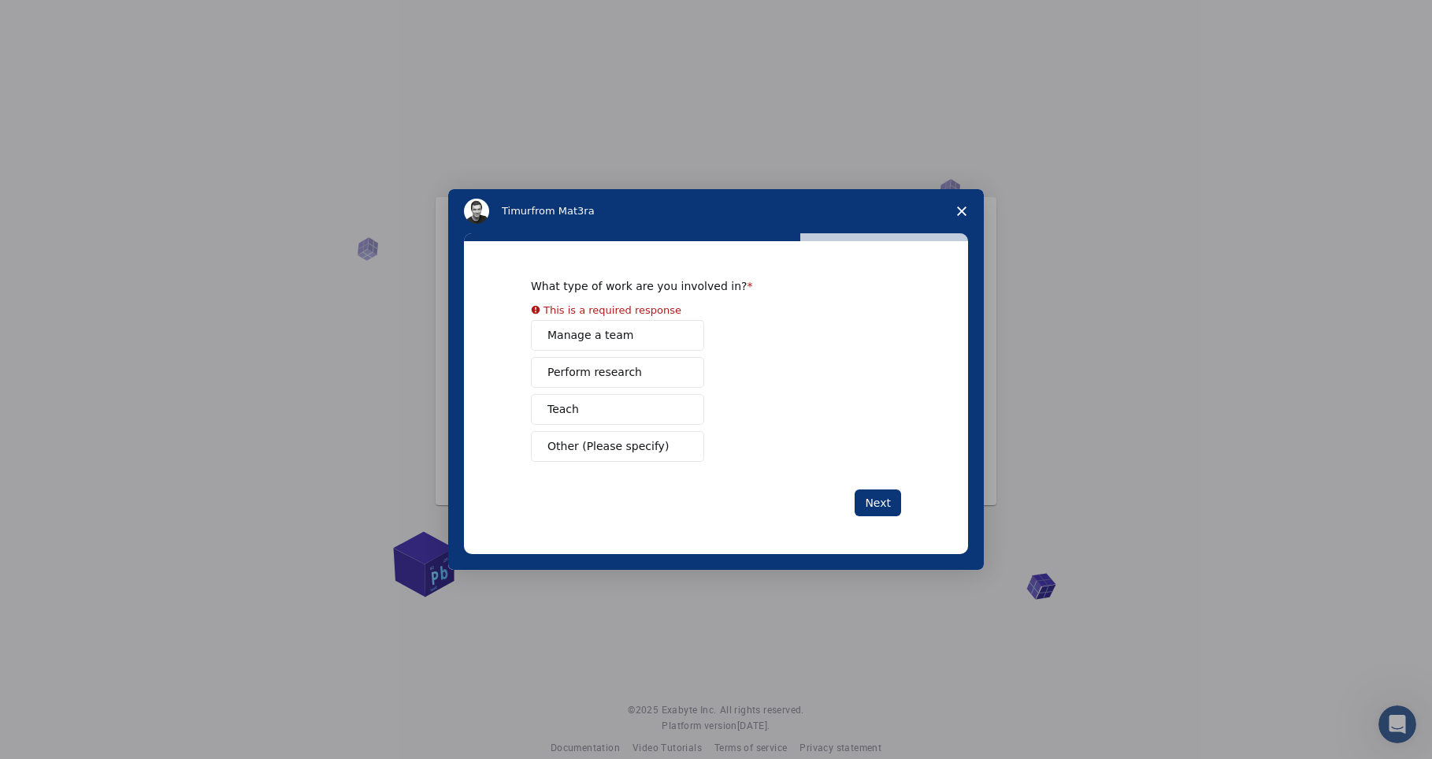
click at [629, 375] on button "Perform research" at bounding box center [617, 372] width 173 height 31
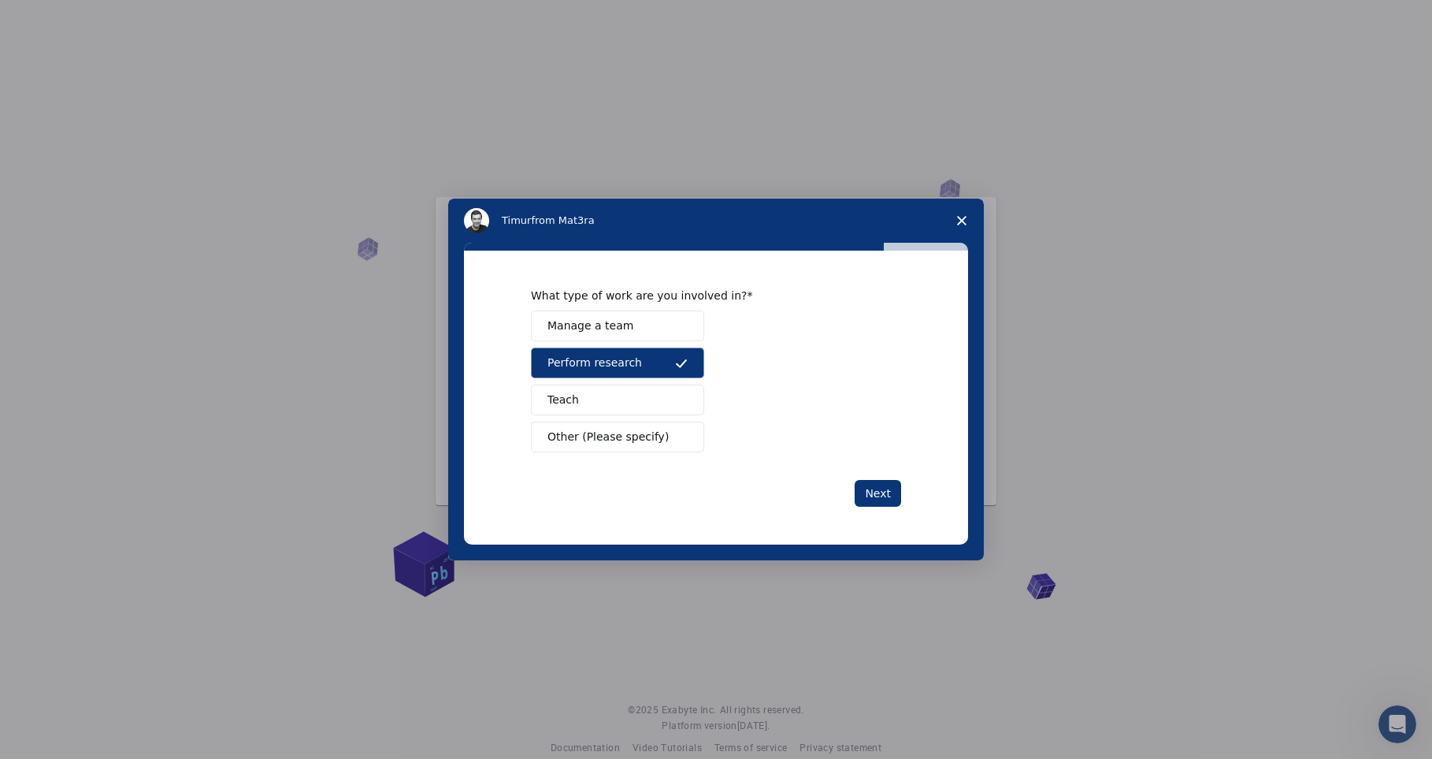
click at [644, 432] on span "Other (Please specify)" at bounding box center [608, 437] width 121 height 17
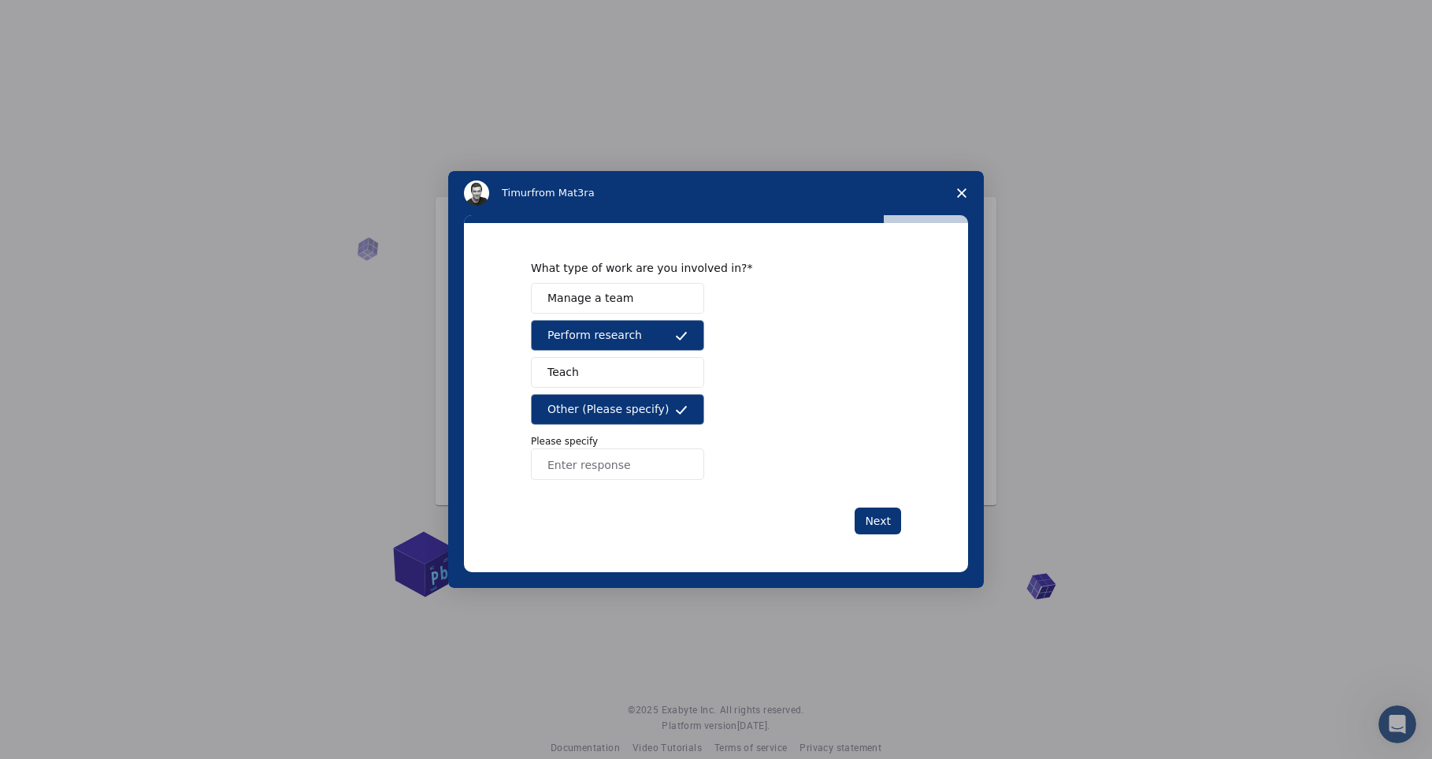
click at [623, 411] on span "Other (Please specify)" at bounding box center [608, 409] width 121 height 17
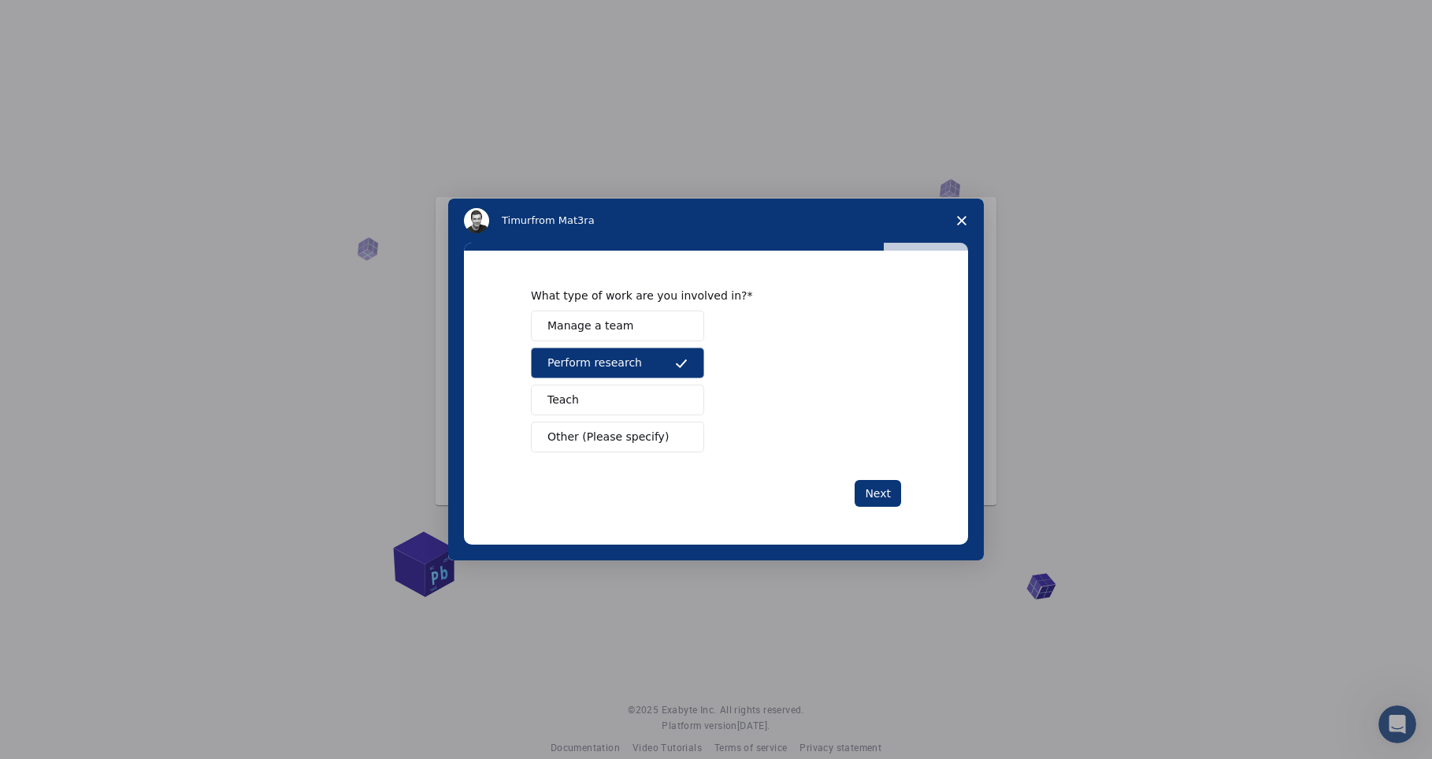
click at [611, 400] on button "Teach" at bounding box center [617, 399] width 173 height 31
click at [882, 493] on button "Next" at bounding box center [878, 493] width 46 height 27
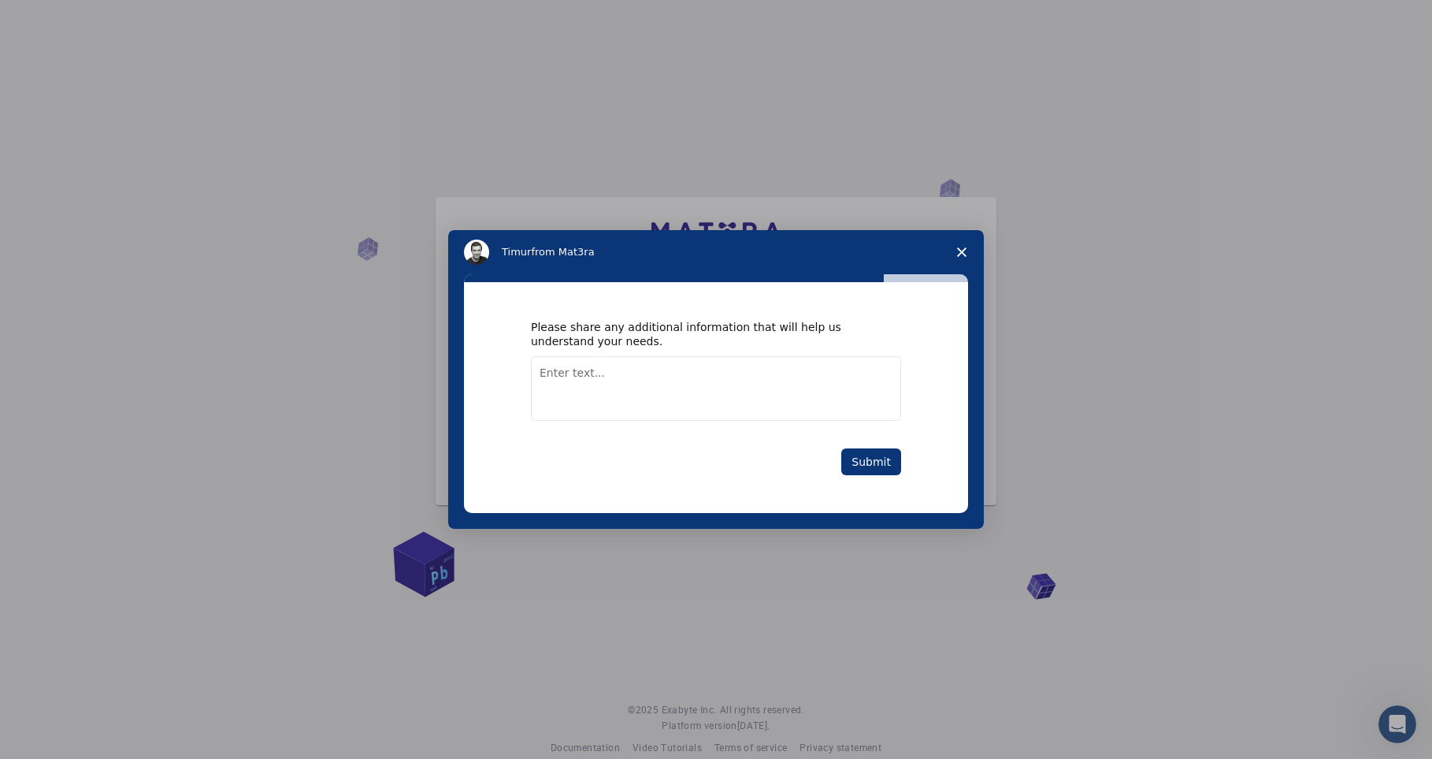
click at [638, 375] on textarea "Enter text..." at bounding box center [716, 388] width 370 height 65
type textarea "adsorption mechanism"
click at [878, 463] on button "Submit" at bounding box center [871, 461] width 60 height 27
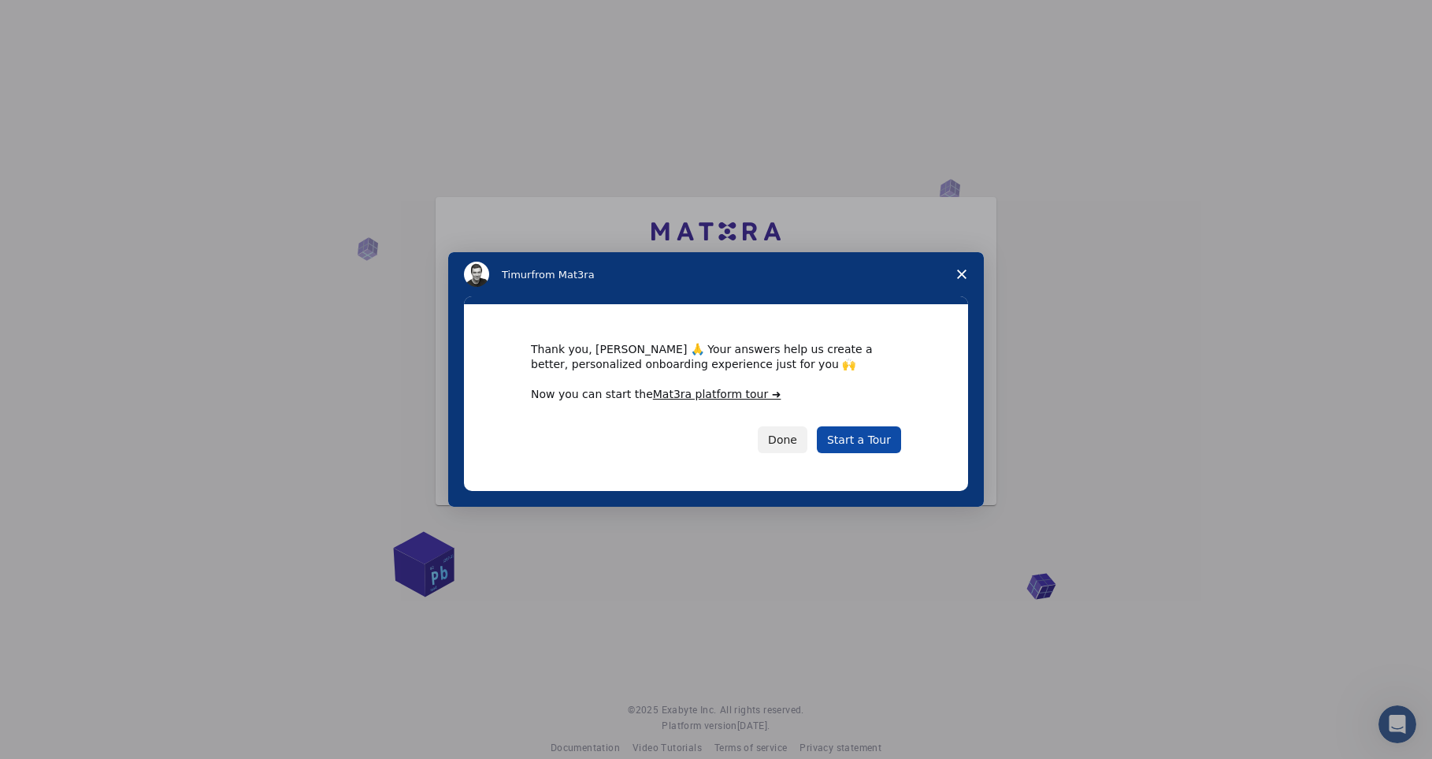
click at [880, 444] on link "Start a Tour" at bounding box center [859, 439] width 84 height 27
click at [879, 435] on link "Start a Tour" at bounding box center [859, 439] width 84 height 27
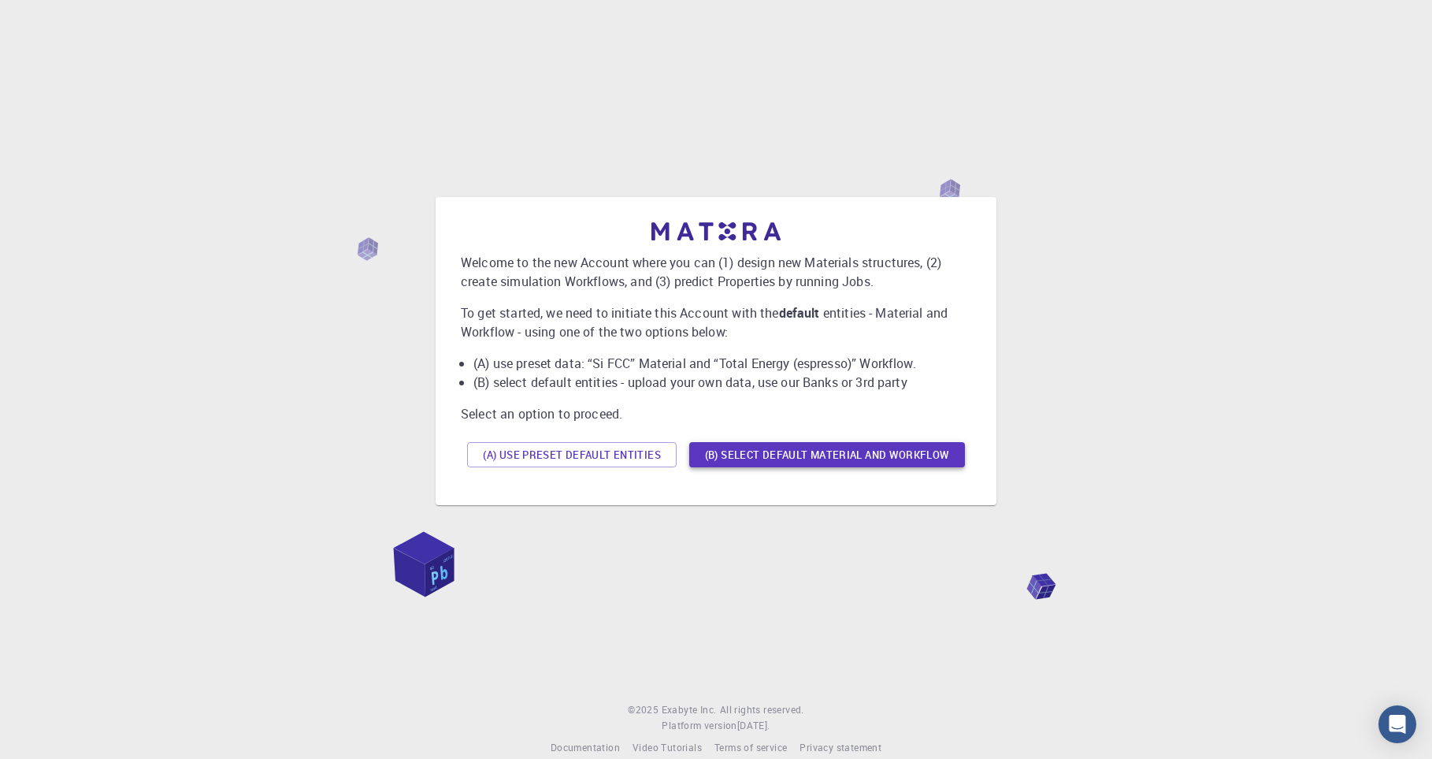
click at [899, 462] on button "(B) Select default material and workflow" at bounding box center [827, 454] width 276 height 25
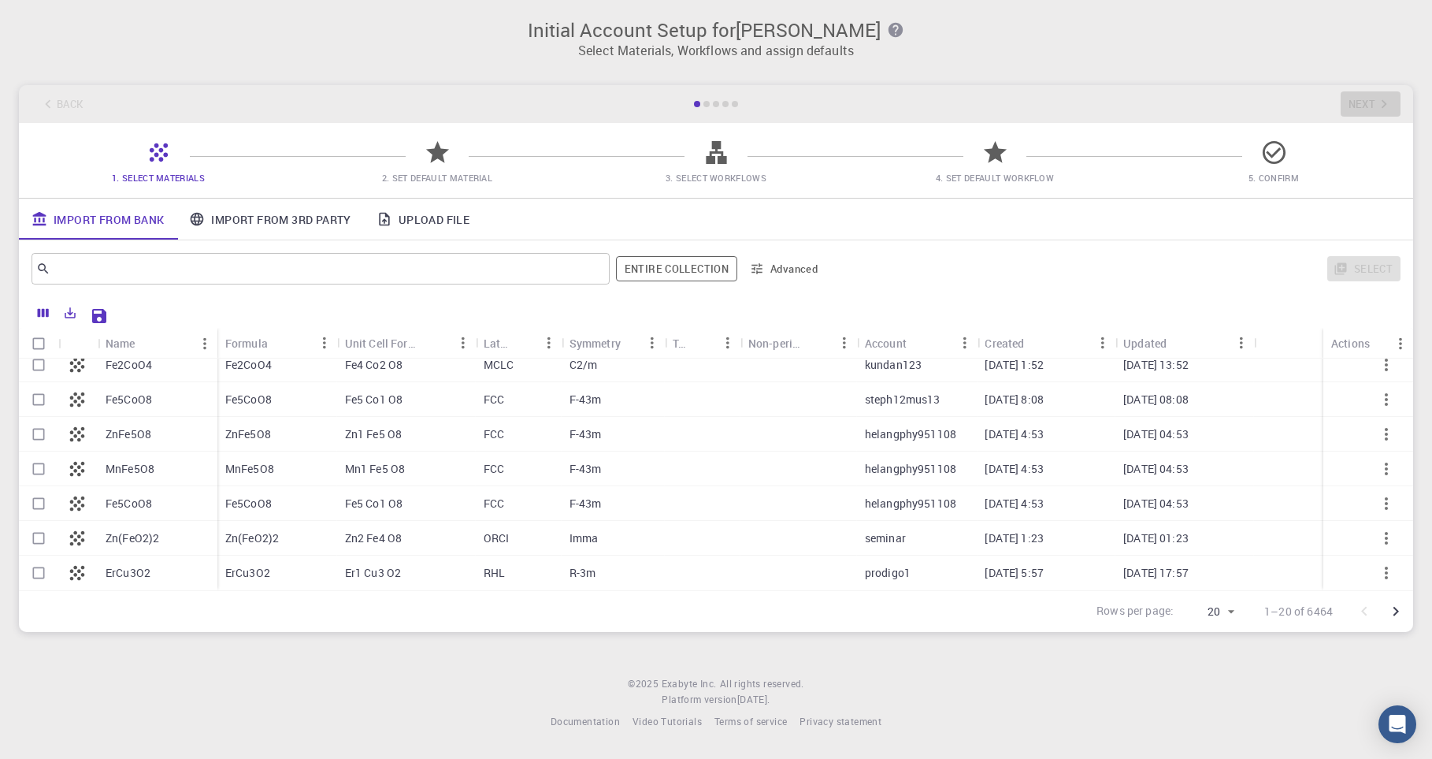
click at [1407, 616] on button "Go to next page" at bounding box center [1396, 612] width 32 height 32
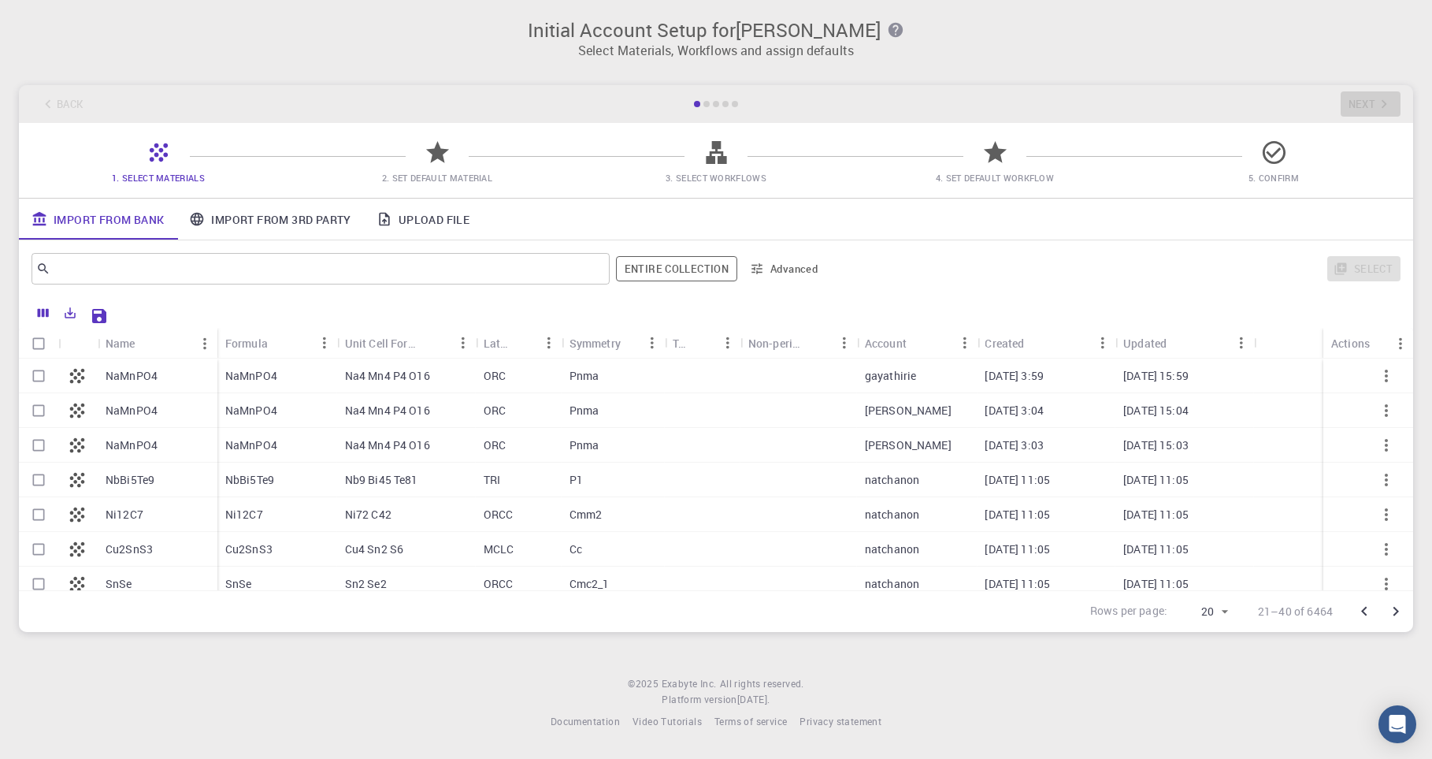
click at [1406, 616] on button "Go to next page" at bounding box center [1396, 612] width 32 height 32
click at [1405, 617] on button "Go to next page" at bounding box center [1396, 612] width 32 height 32
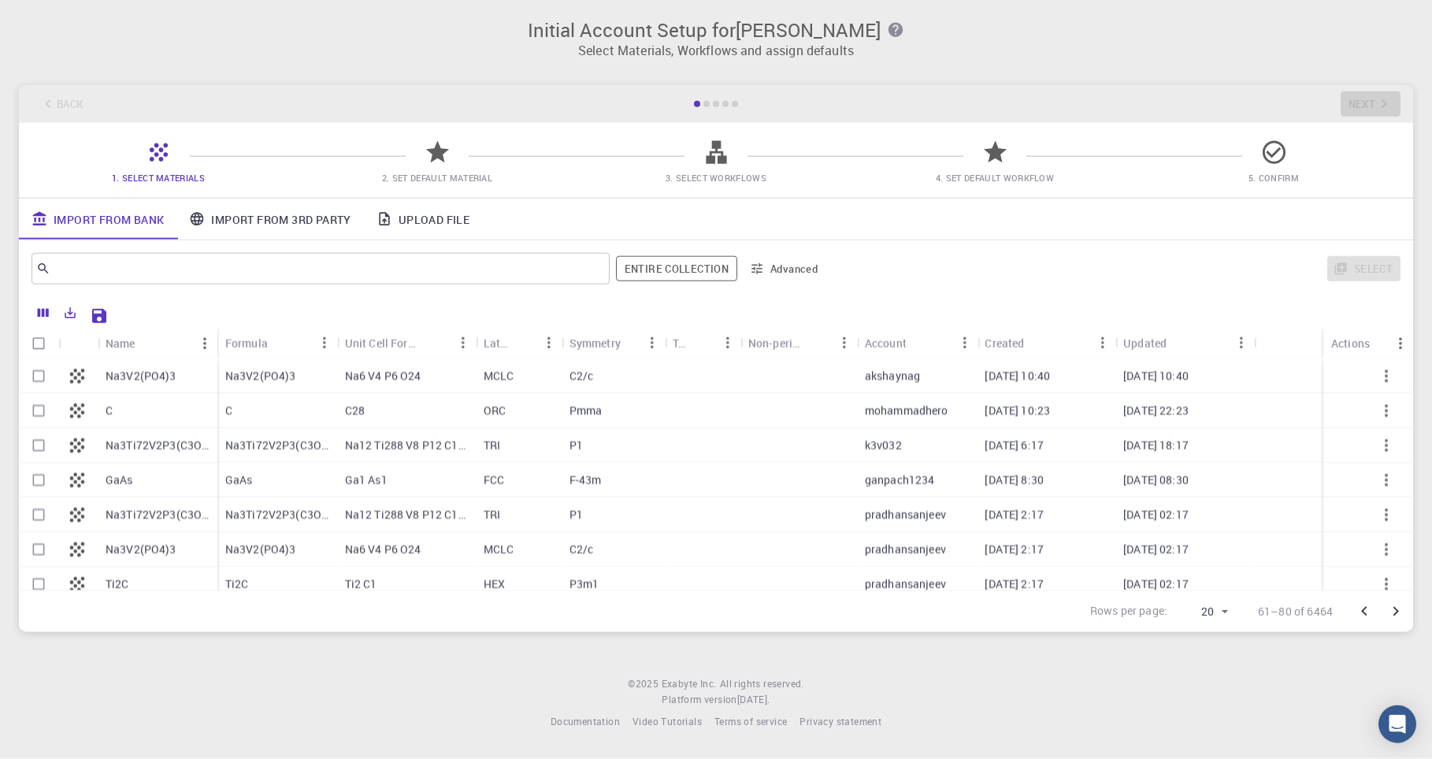
scroll to position [6, 0]
click at [692, 101] on div "Back Next" at bounding box center [716, 104] width 1394 height 38
click at [689, 96] on div "Back Next" at bounding box center [716, 104] width 1394 height 38
click at [570, 2] on div "Initial Account Setup for fatokhoma amadou camara Select Materials, Workflows a…" at bounding box center [716, 33] width 1432 height 66
